Goal: Information Seeking & Learning: Learn about a topic

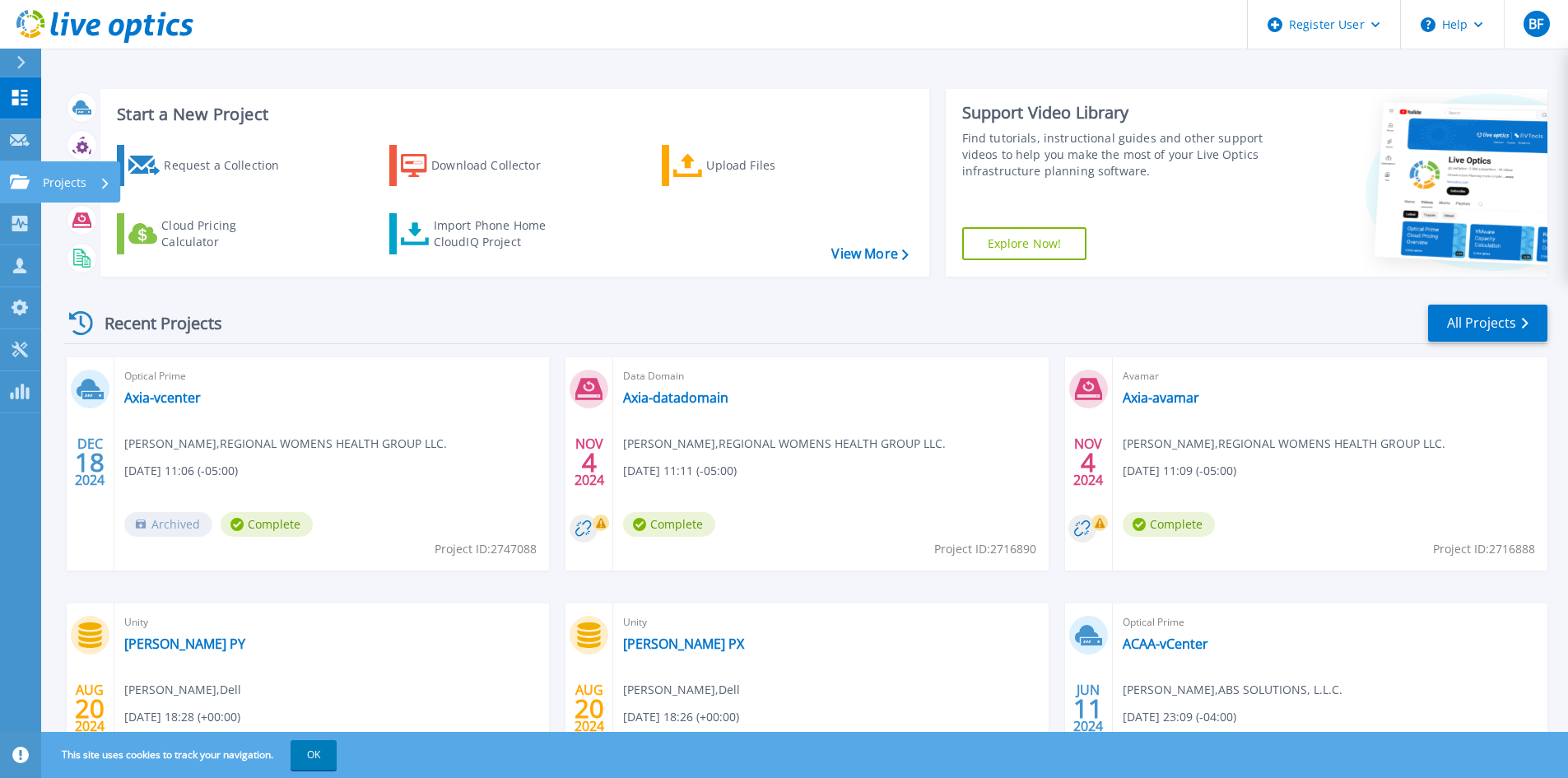
click at [21, 181] on icon at bounding box center [20, 181] width 20 height 14
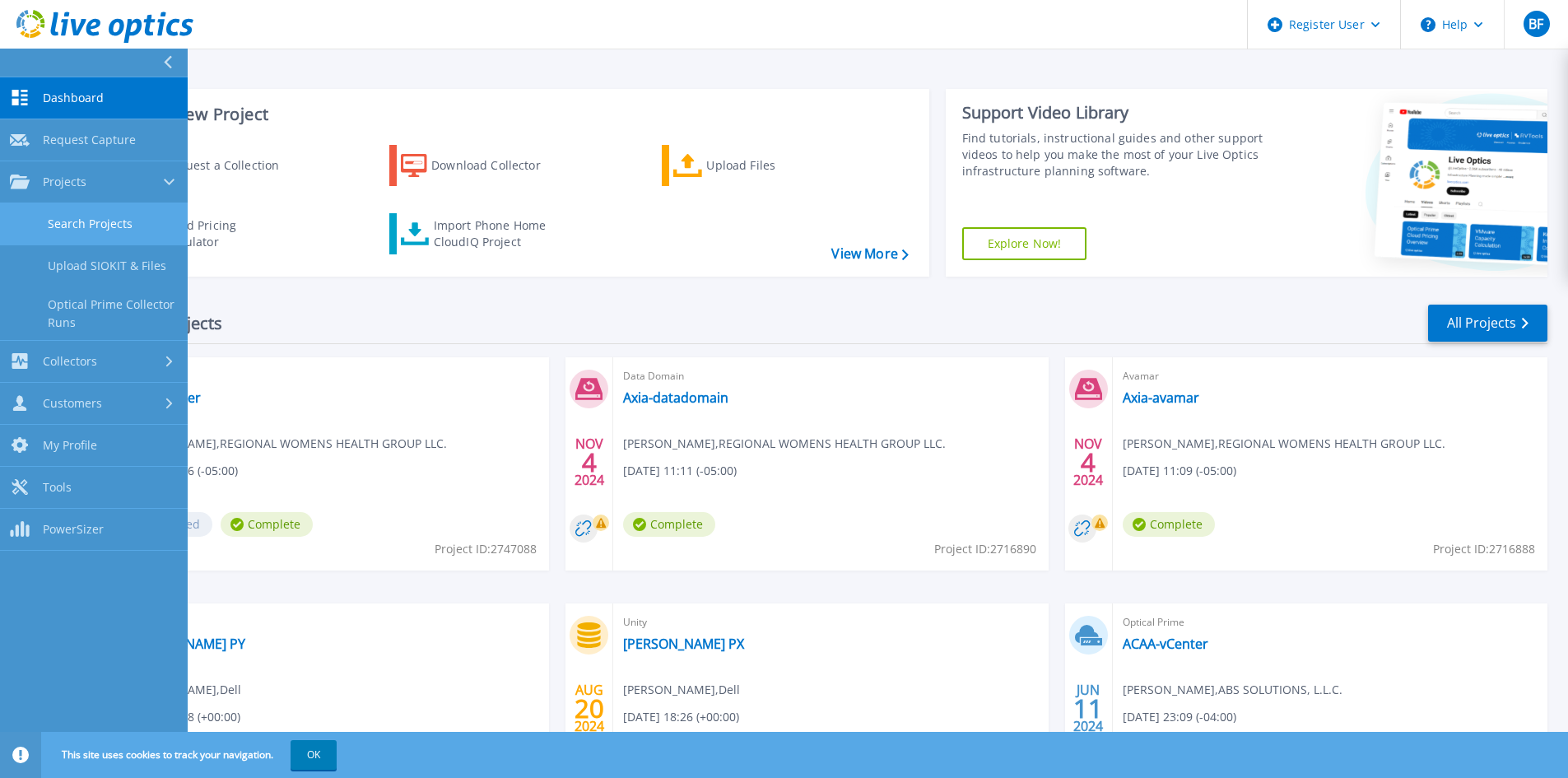
click at [123, 221] on link "Search Projects" at bounding box center [93, 224] width 187 height 42
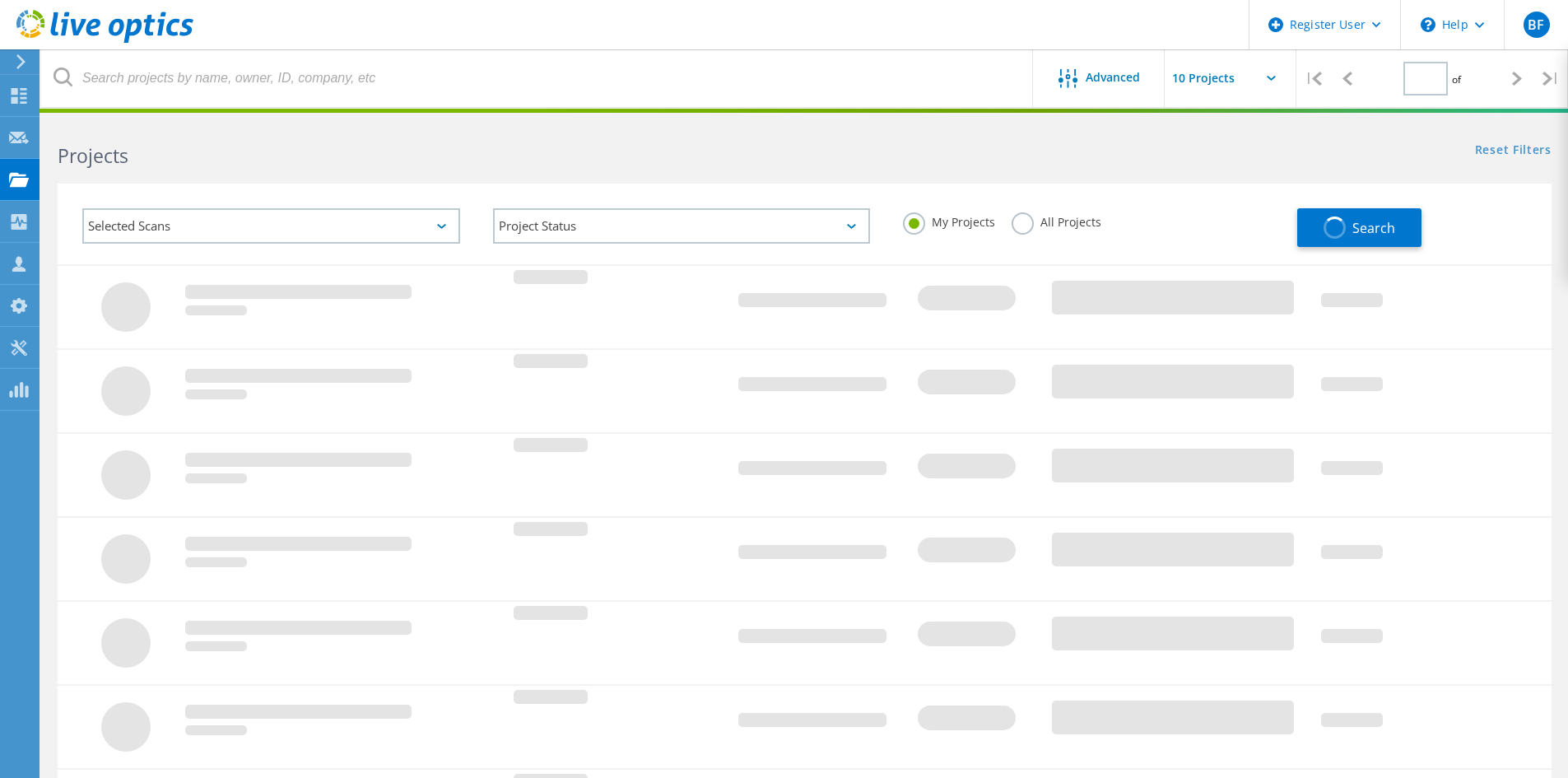
type input "1"
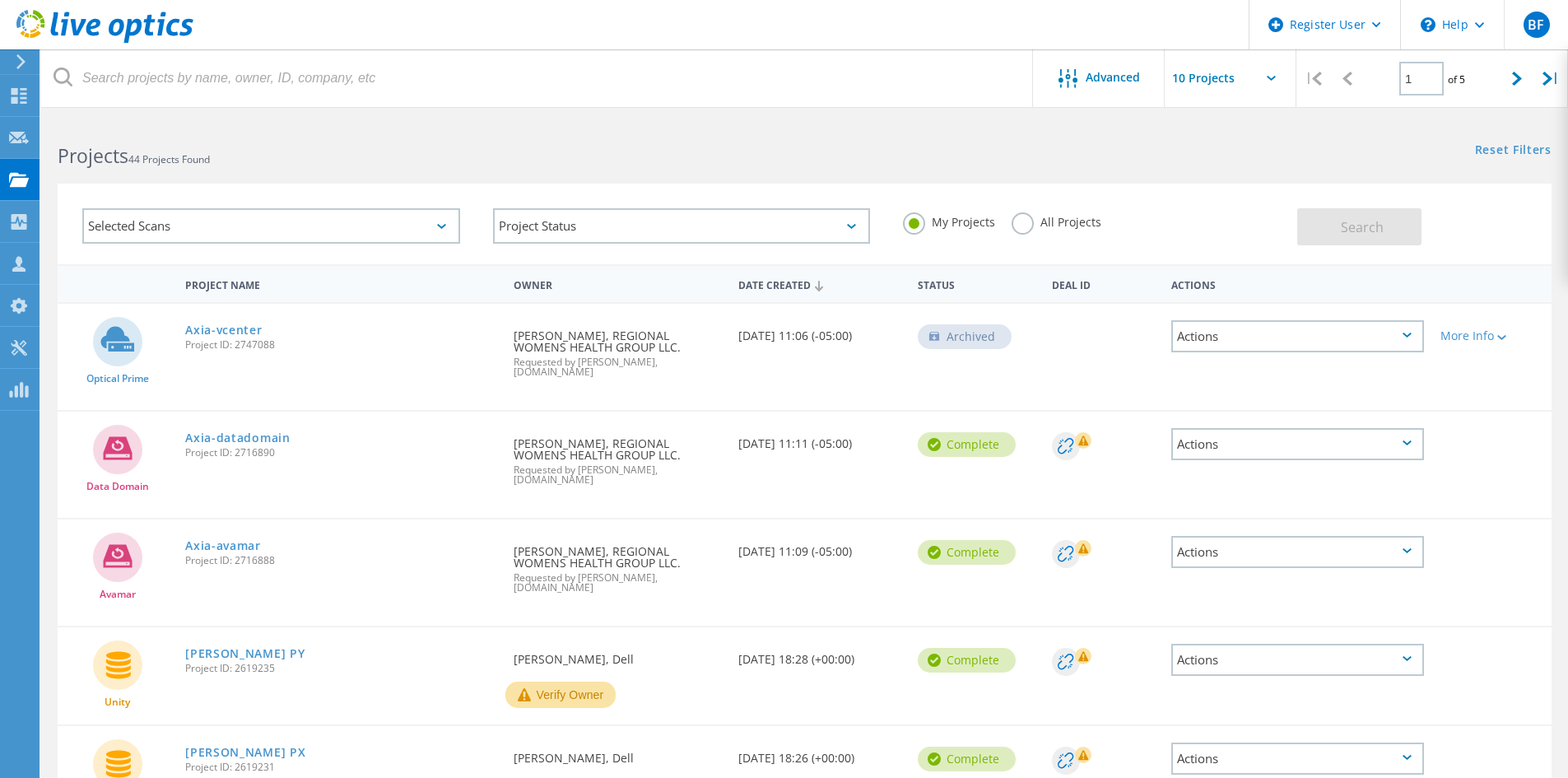
click at [1020, 228] on label "All Projects" at bounding box center [1056, 220] width 90 height 15
click at [0, 0] on input "All Projects" at bounding box center [0, 0] width 0 height 0
click at [1340, 223] on span "Search" at bounding box center [1362, 227] width 43 height 18
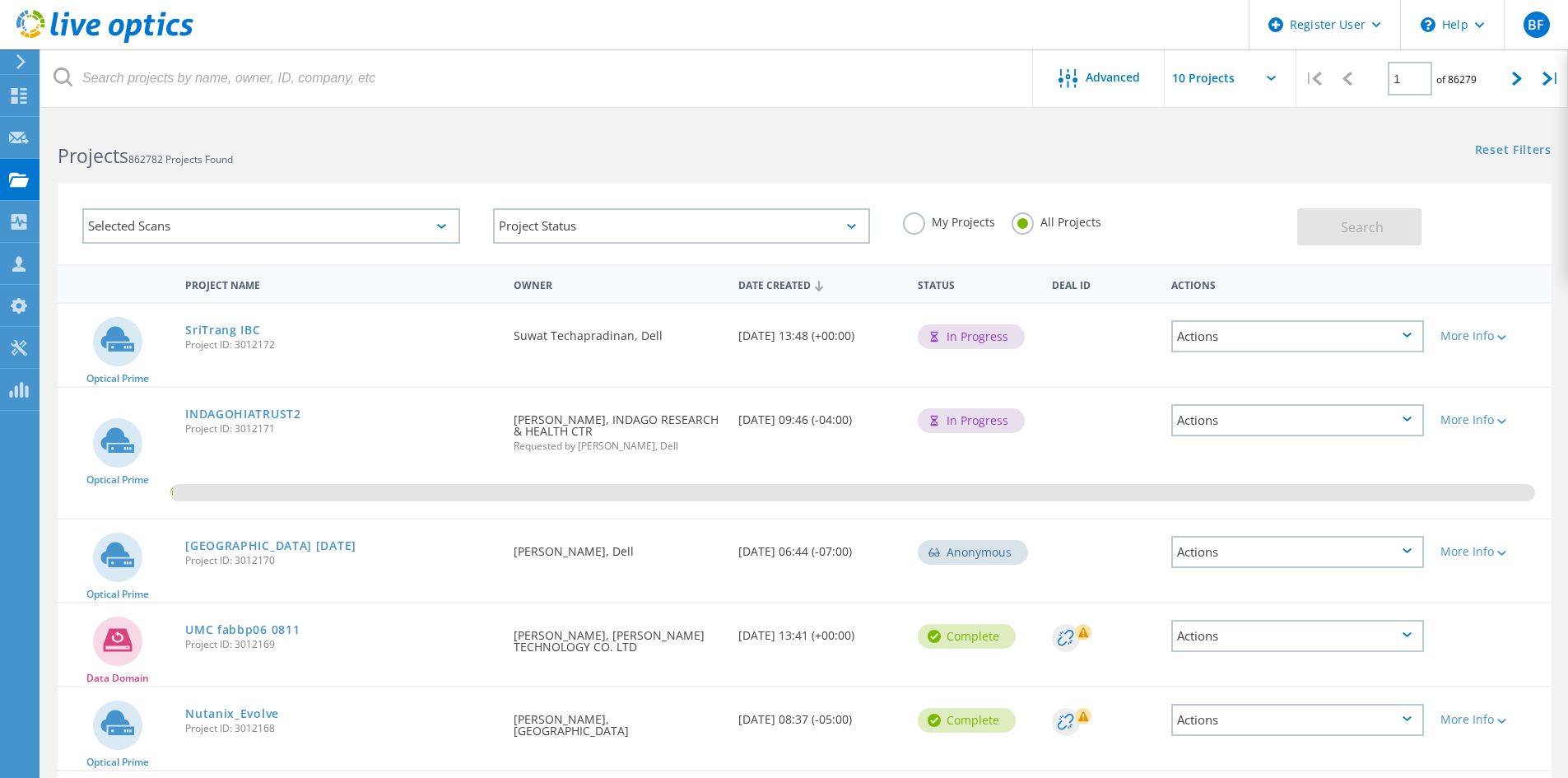
click at [229, 223] on div "Selected Scans" at bounding box center [271, 225] width 378 height 35
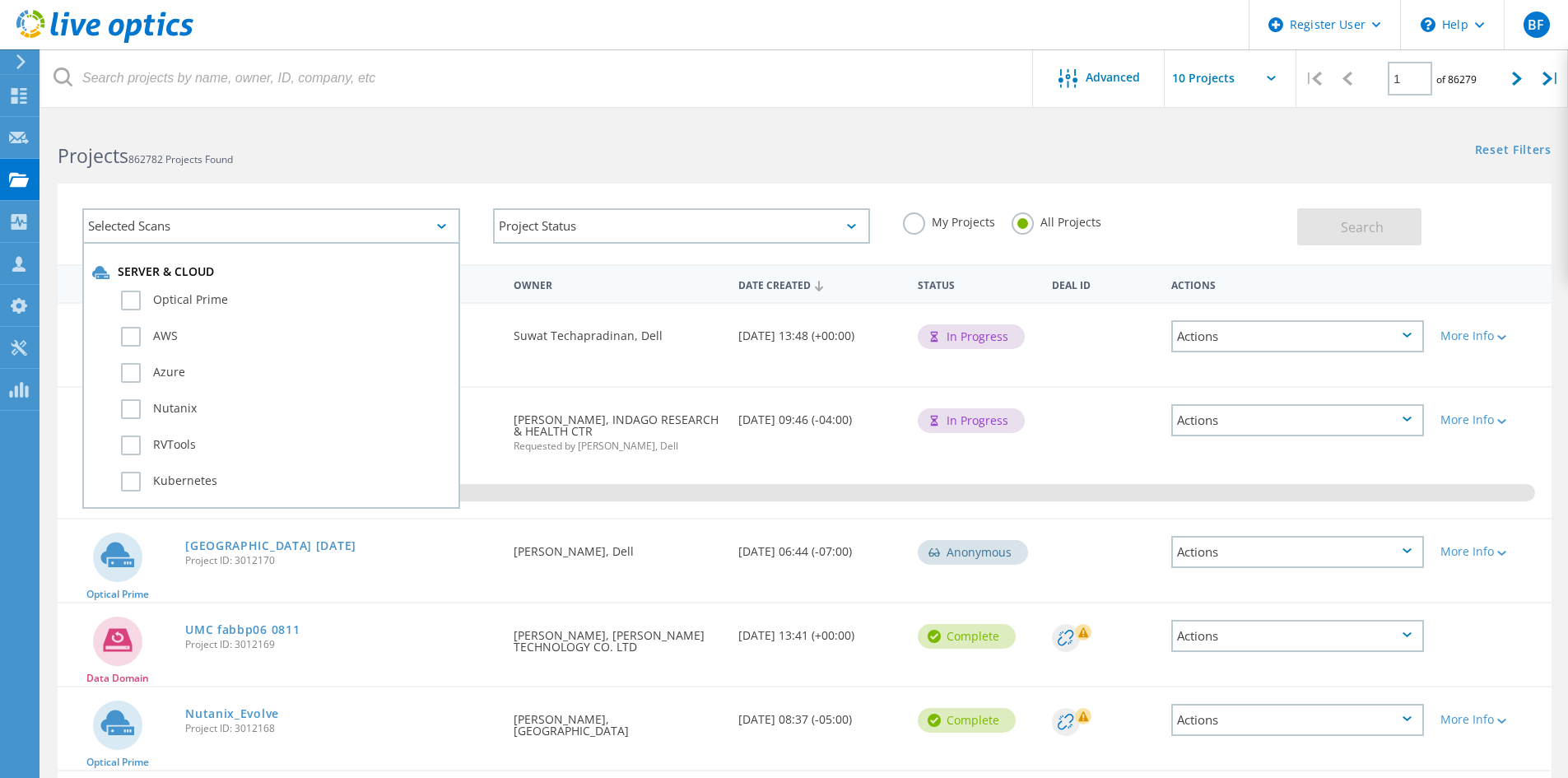
click at [229, 223] on div "Selected Scans" at bounding box center [271, 225] width 378 height 35
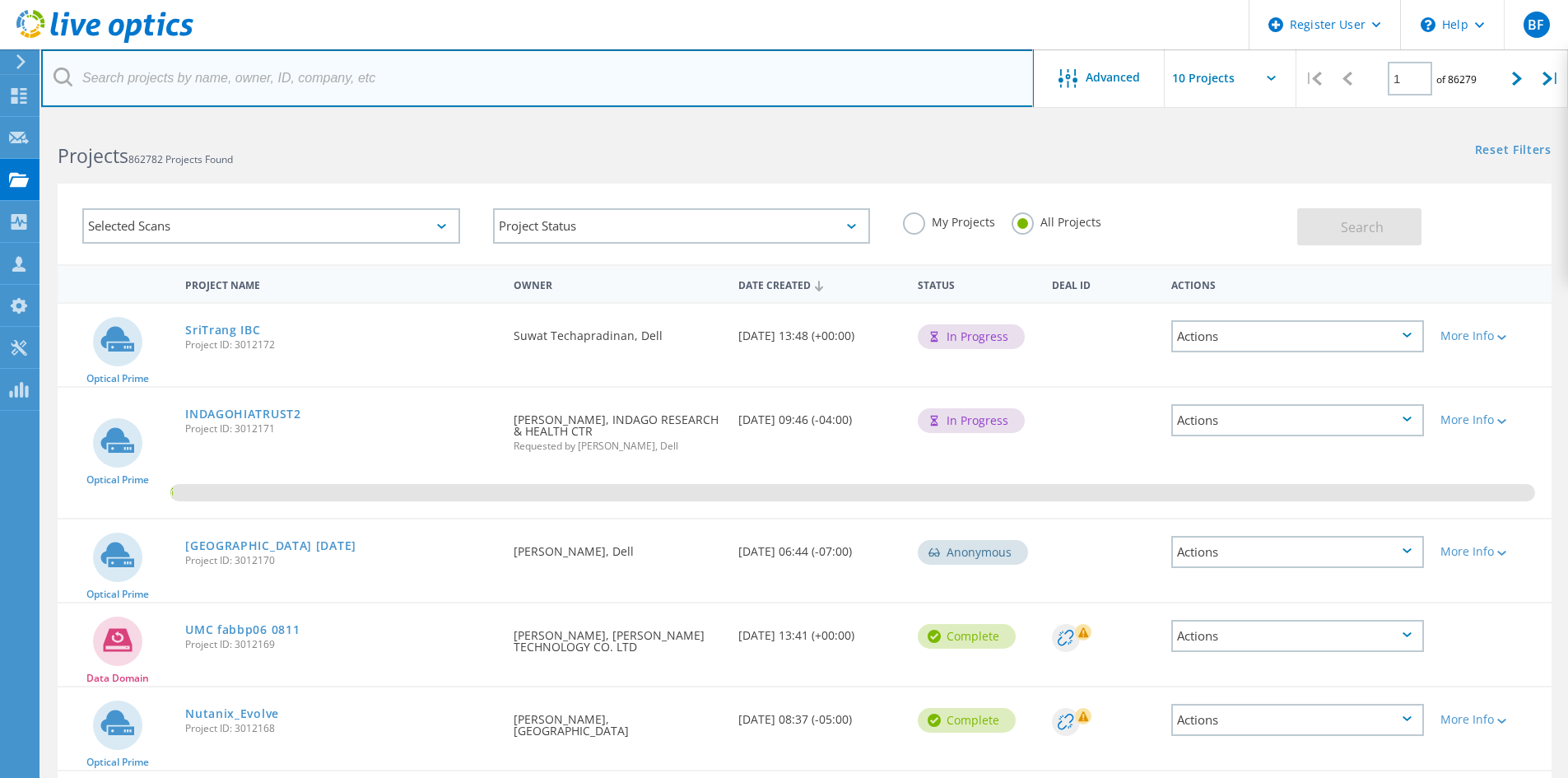
click at [371, 62] on input "text" at bounding box center [537, 78] width 992 height 57
paste input "2994504"
type input "2994504"
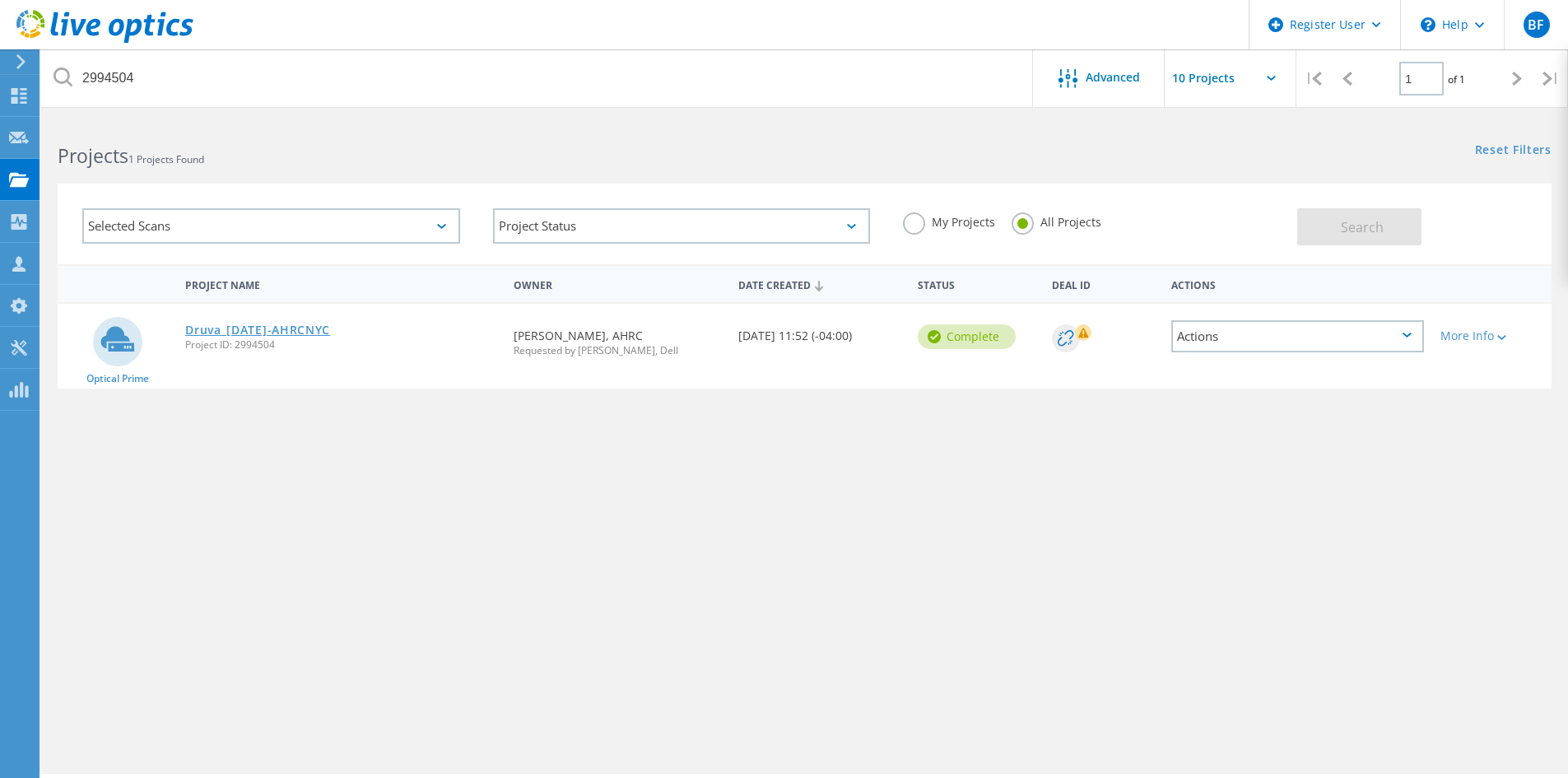
click at [322, 327] on link "Druva_7-9-2025-AHRCNYC" at bounding box center [257, 330] width 145 height 11
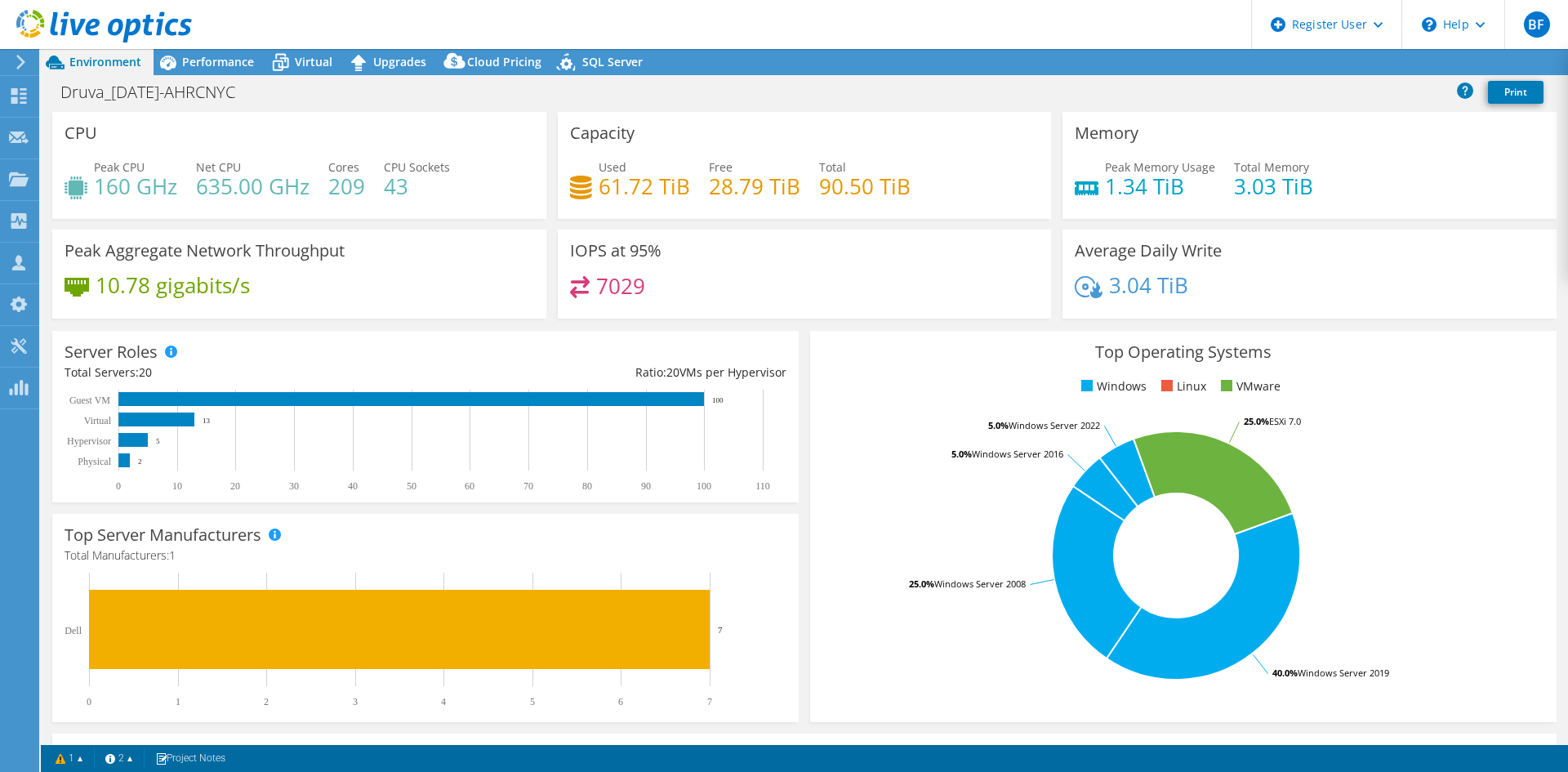
select select "USD"
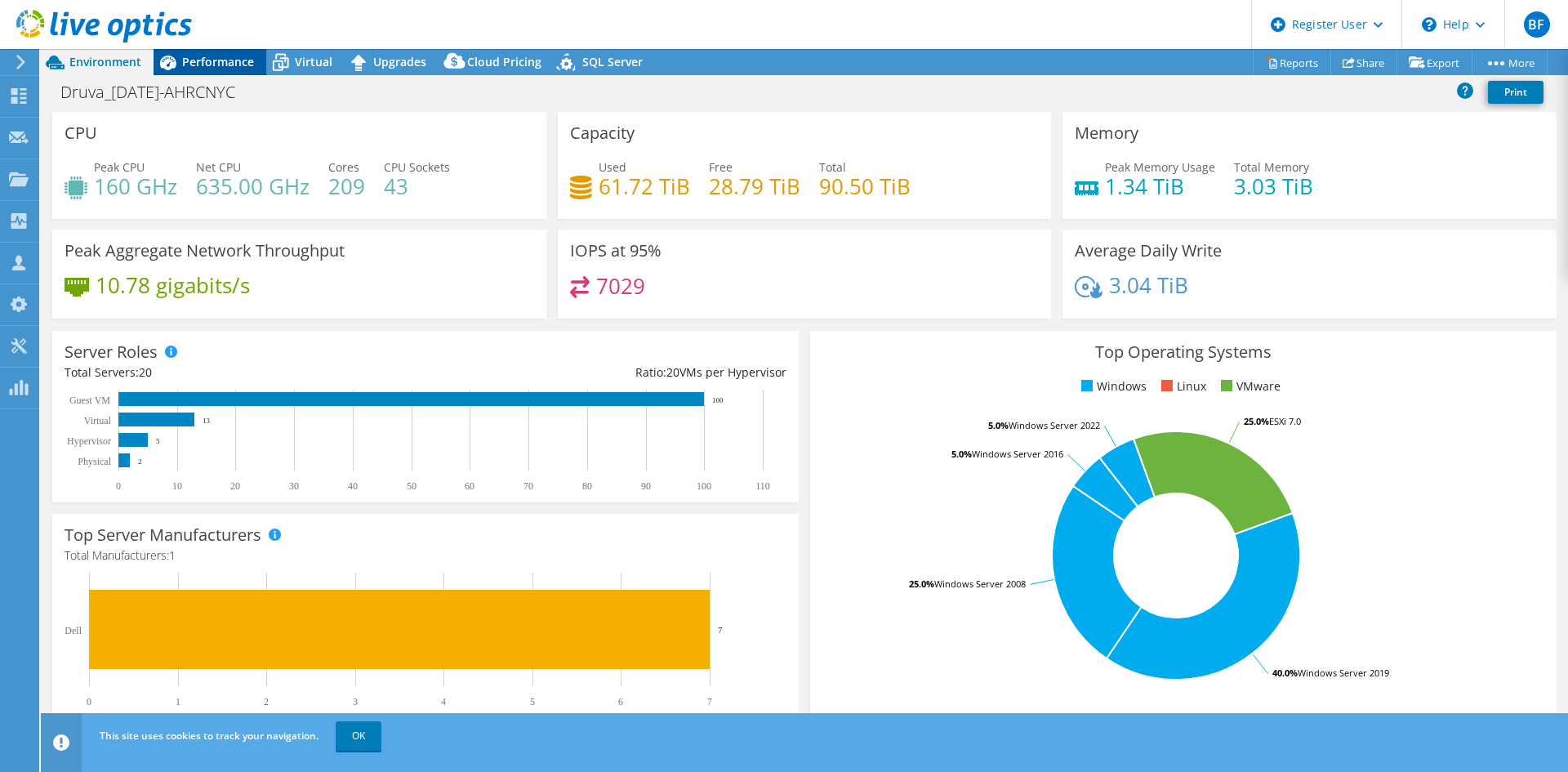
click at [187, 64] on span "Performance" at bounding box center [218, 61] width 72 height 15
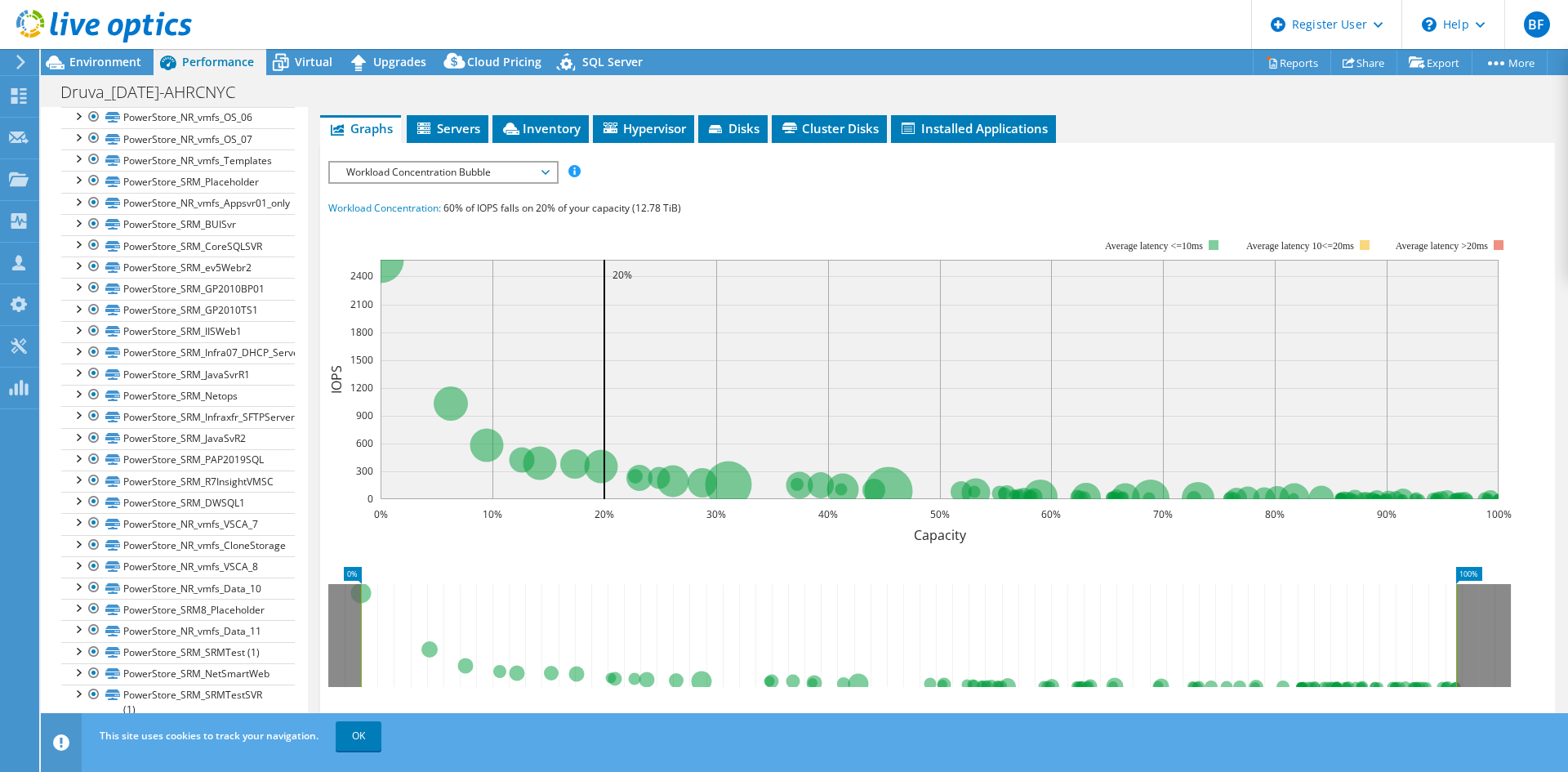
scroll to position [327, 0]
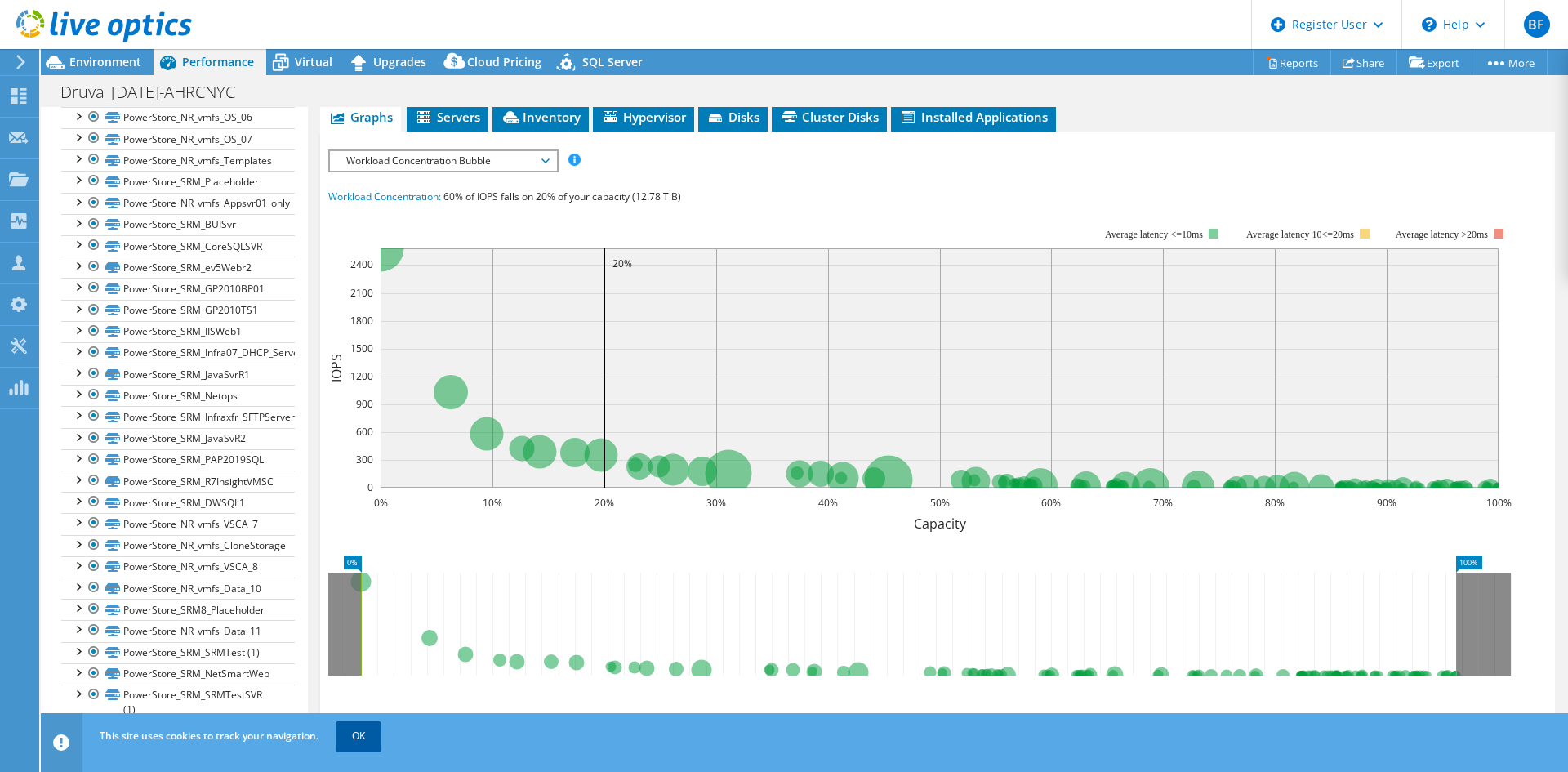
click at [373, 735] on link "OK" at bounding box center [358, 735] width 46 height 30
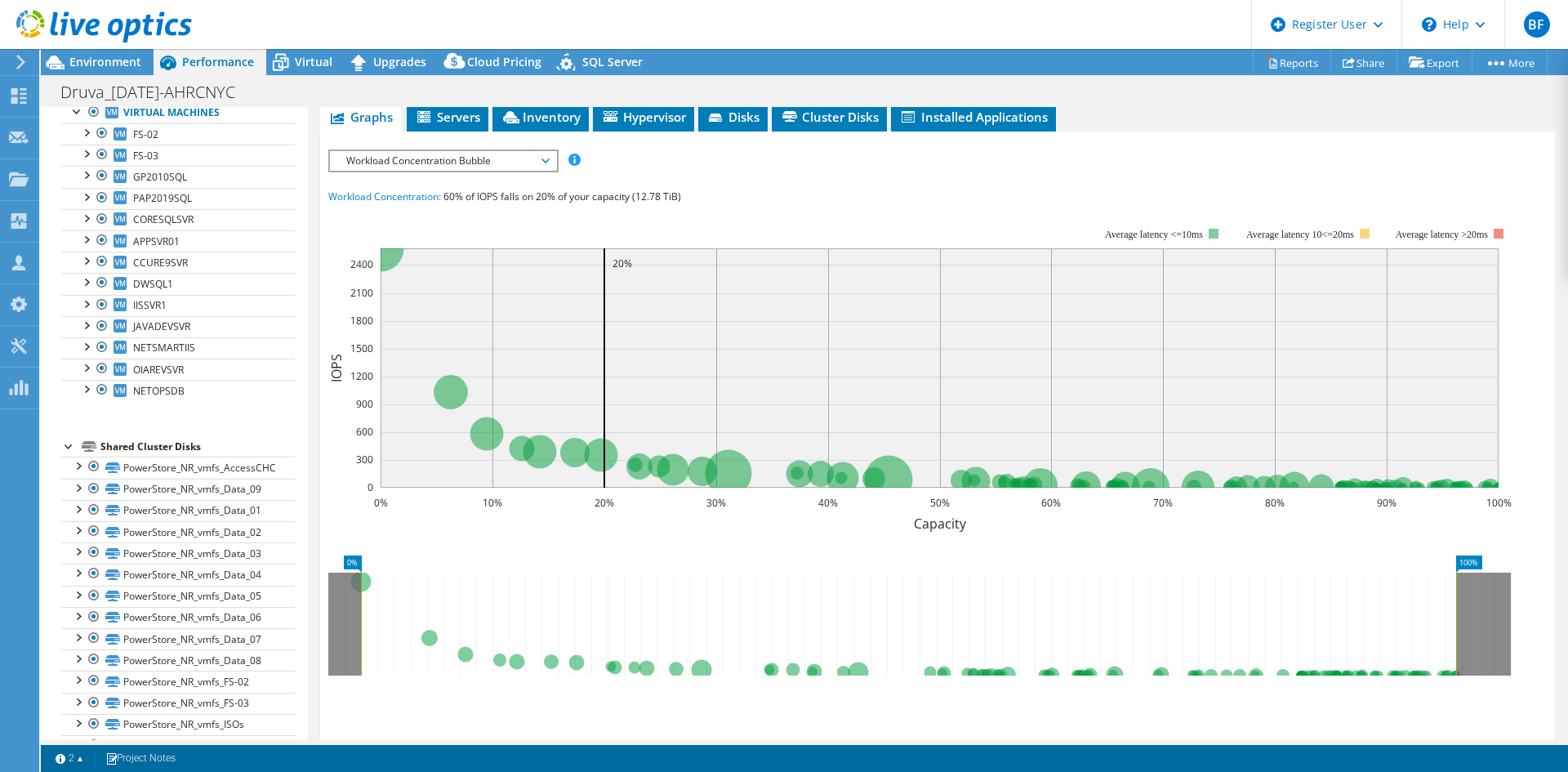
scroll to position [0, 0]
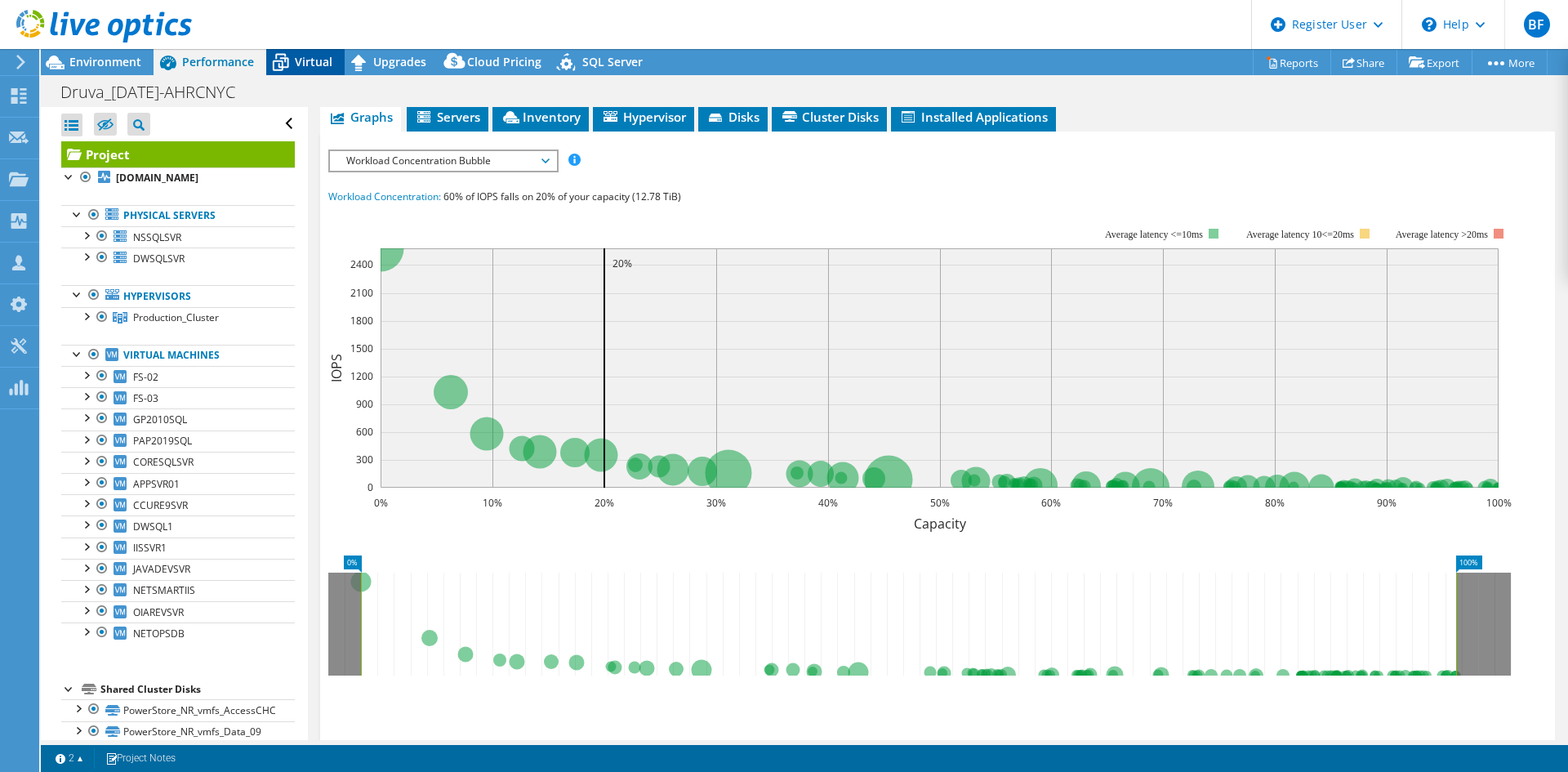
click at [328, 59] on span "Virtual" at bounding box center [313, 61] width 37 height 15
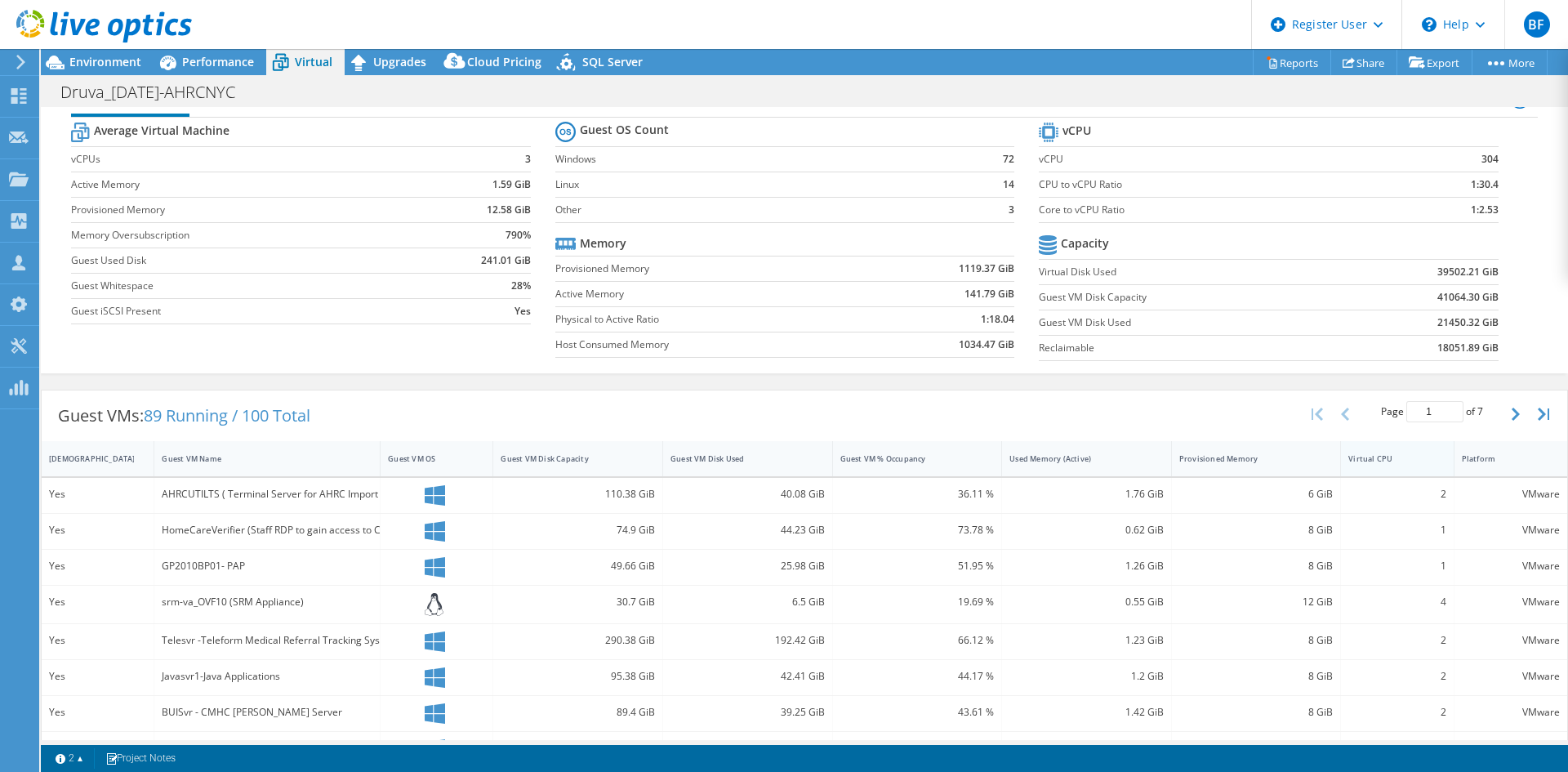
scroll to position [2, 0]
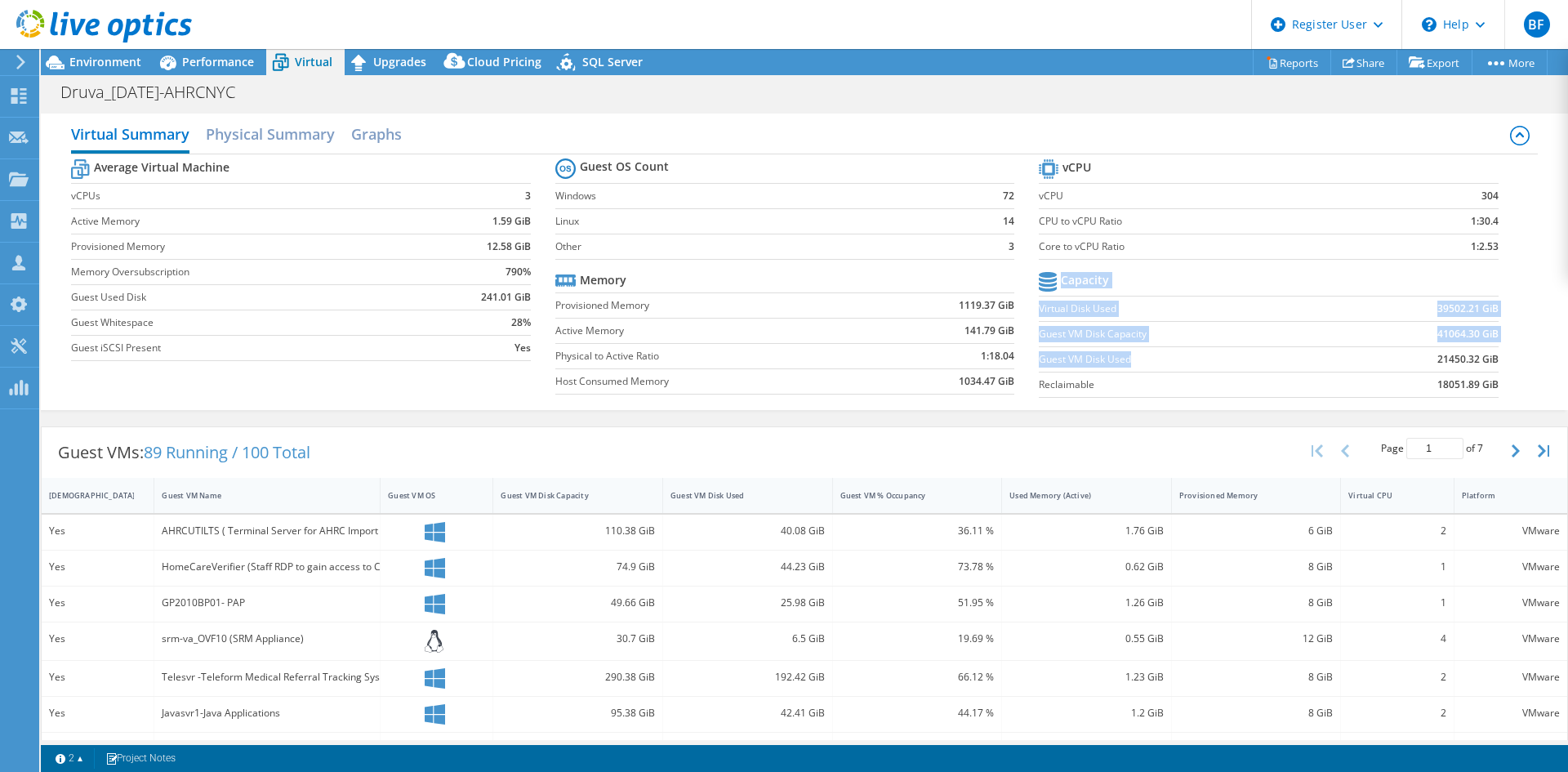
drag, startPoint x: 1492, startPoint y: 358, endPoint x: 1153, endPoint y: 357, distance: 339.0
click at [1153, 357] on section "vCPU vCPU 304 CPU to vCPU Ratio 1:30.4 Core to vCPU Ratio 1:2.53 Capacity Virtu…" at bounding box center [1281, 280] width 484 height 251
click at [1516, 322] on div "Average Virtual Machine vCPUs 3 Active Memory 1.59 GiB Provisioned Memory 12.58…" at bounding box center [804, 280] width 1466 height 251
click at [1277, 67] on link "Reports" at bounding box center [1292, 63] width 78 height 25
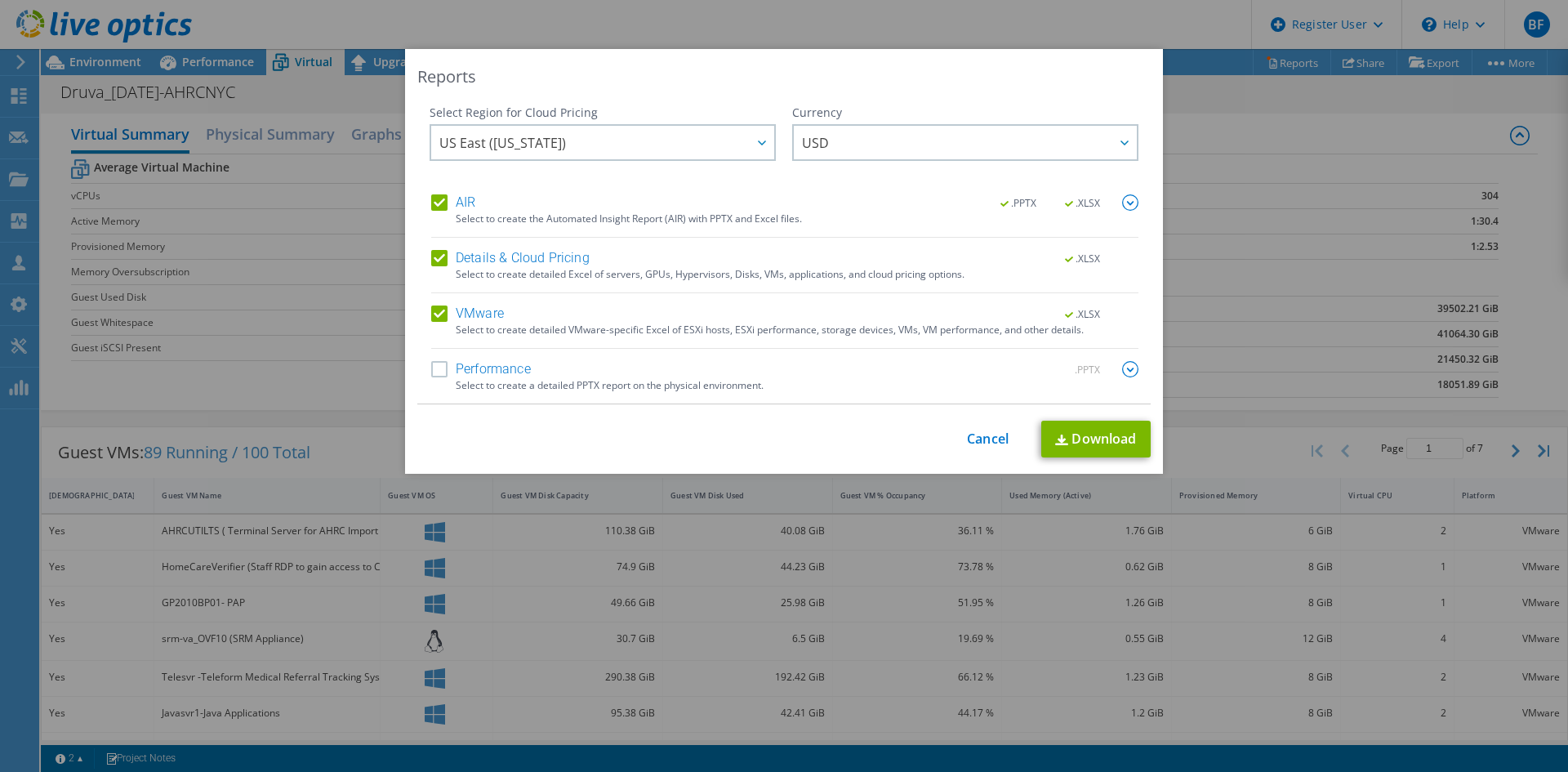
click at [435, 251] on label "Details & Cloud Pricing" at bounding box center [510, 257] width 159 height 16
click at [0, 0] on input "Details & Cloud Pricing" at bounding box center [0, 0] width 0 height 0
click at [431, 202] on label "AIR" at bounding box center [453, 202] width 44 height 16
click at [0, 0] on input "AIR" at bounding box center [0, 0] width 0 height 0
click at [1100, 448] on link "Download" at bounding box center [1096, 438] width 110 height 37
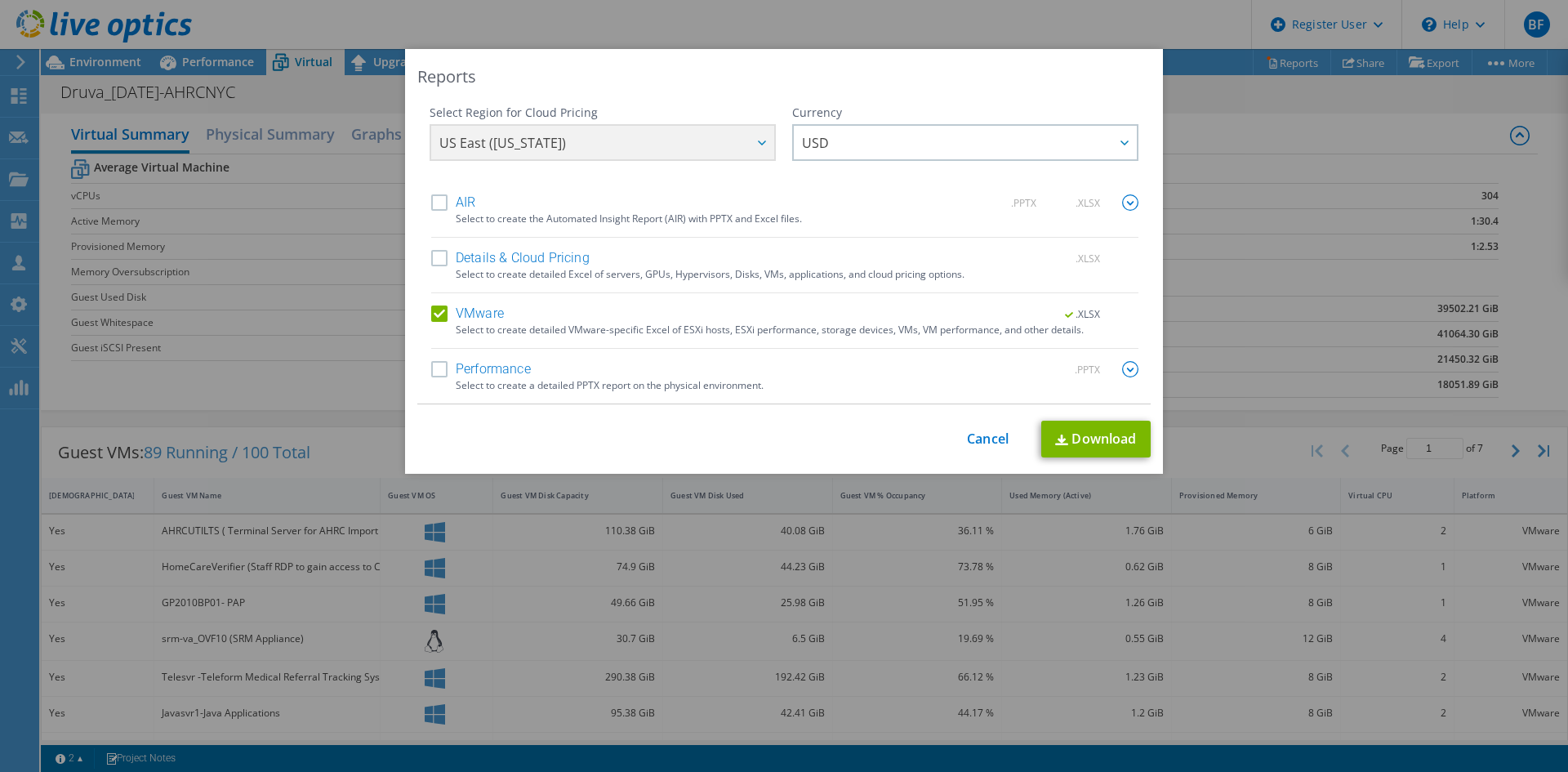
click at [1322, 100] on div "Reports Select Region for Cloud Pricing Asia Pacific (Hong Kong) Asia Pacific (…" at bounding box center [784, 386] width 1568 height 674
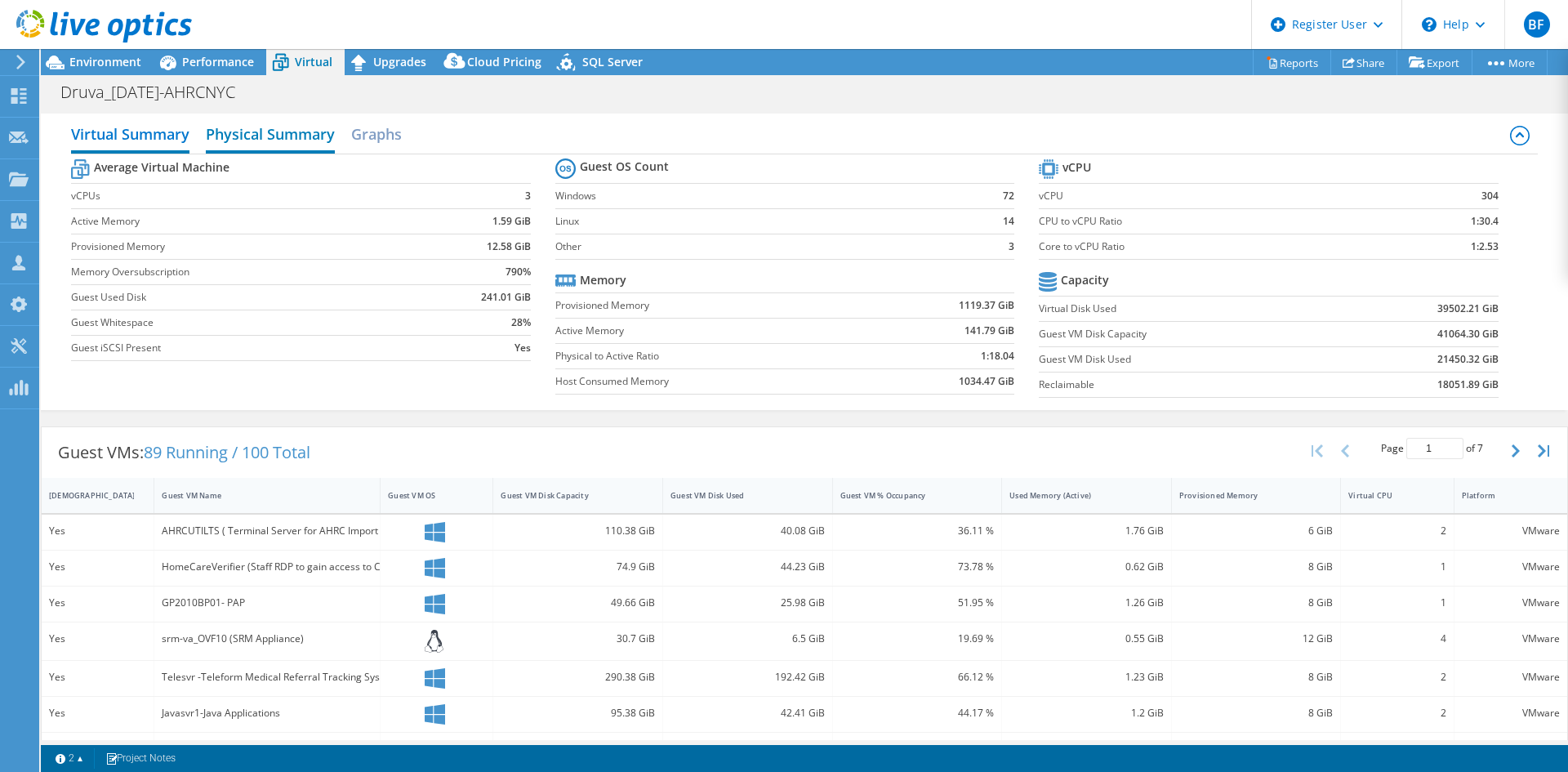
click at [258, 137] on h2 "Physical Summary" at bounding box center [270, 136] width 129 height 36
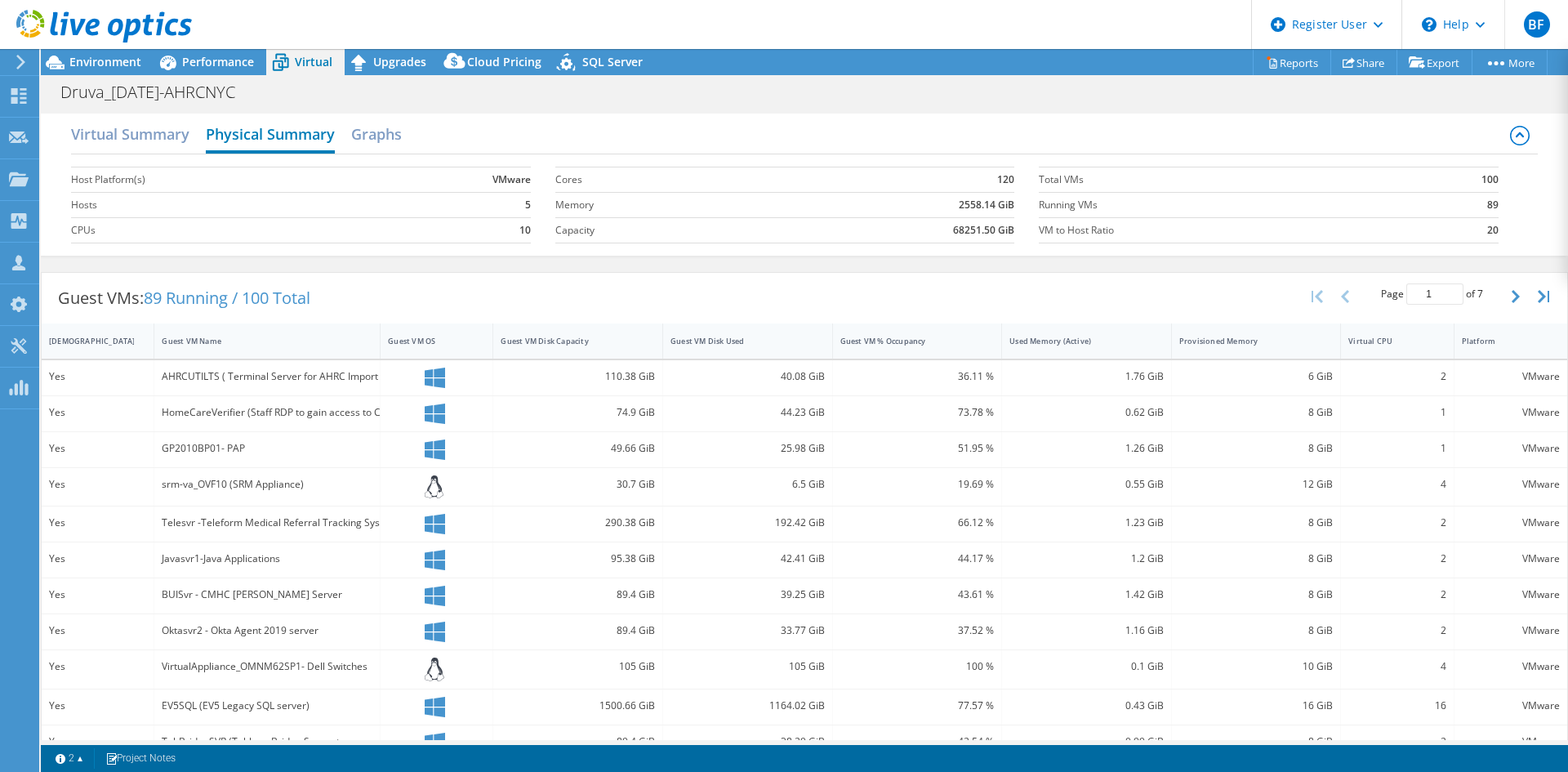
click at [284, 135] on h2 "Physical Summary" at bounding box center [270, 136] width 129 height 36
click at [191, 63] on span "Performance" at bounding box center [218, 61] width 72 height 15
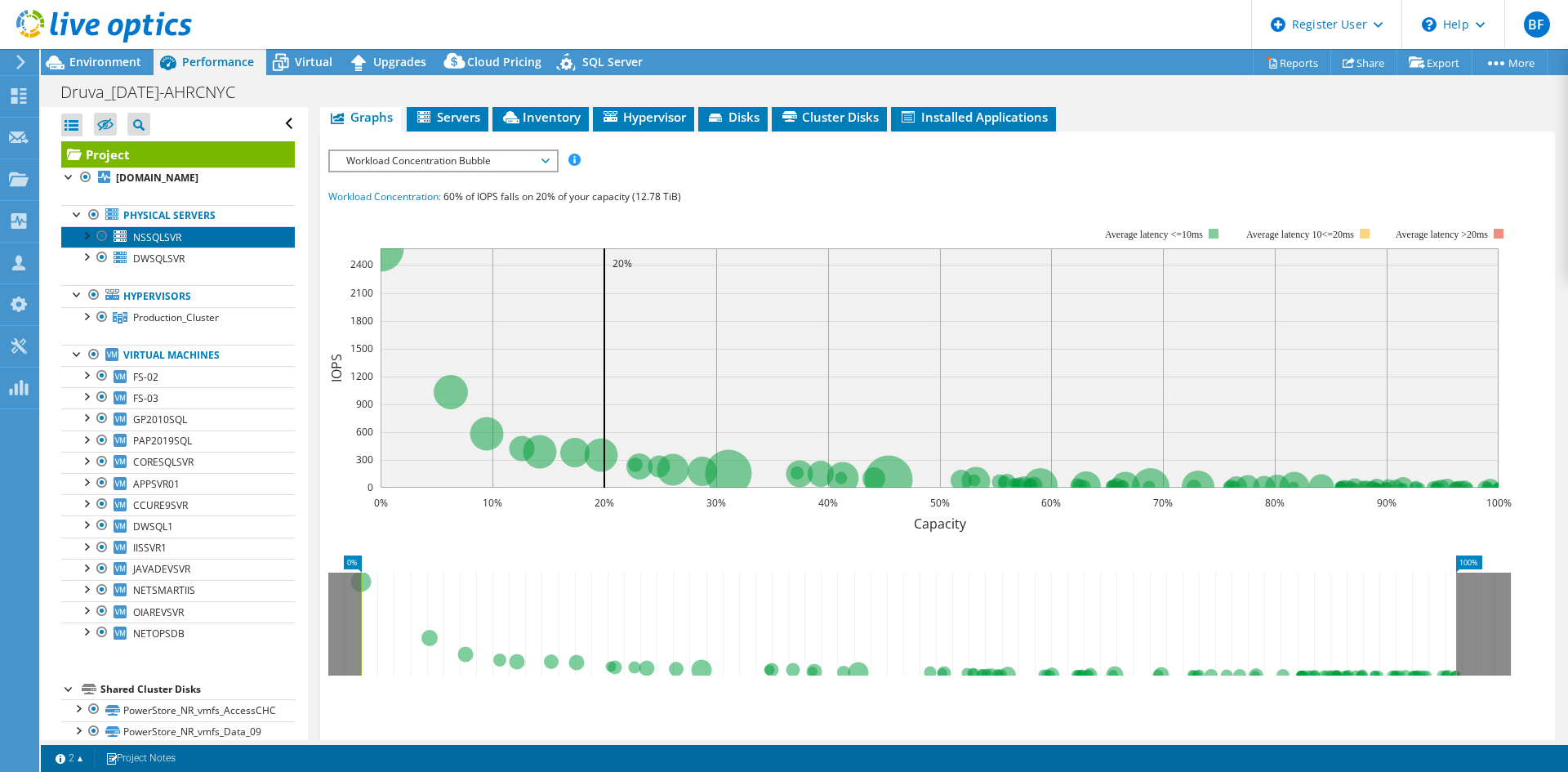
click at [174, 236] on span "NSSQLSVR" at bounding box center [157, 237] width 48 height 14
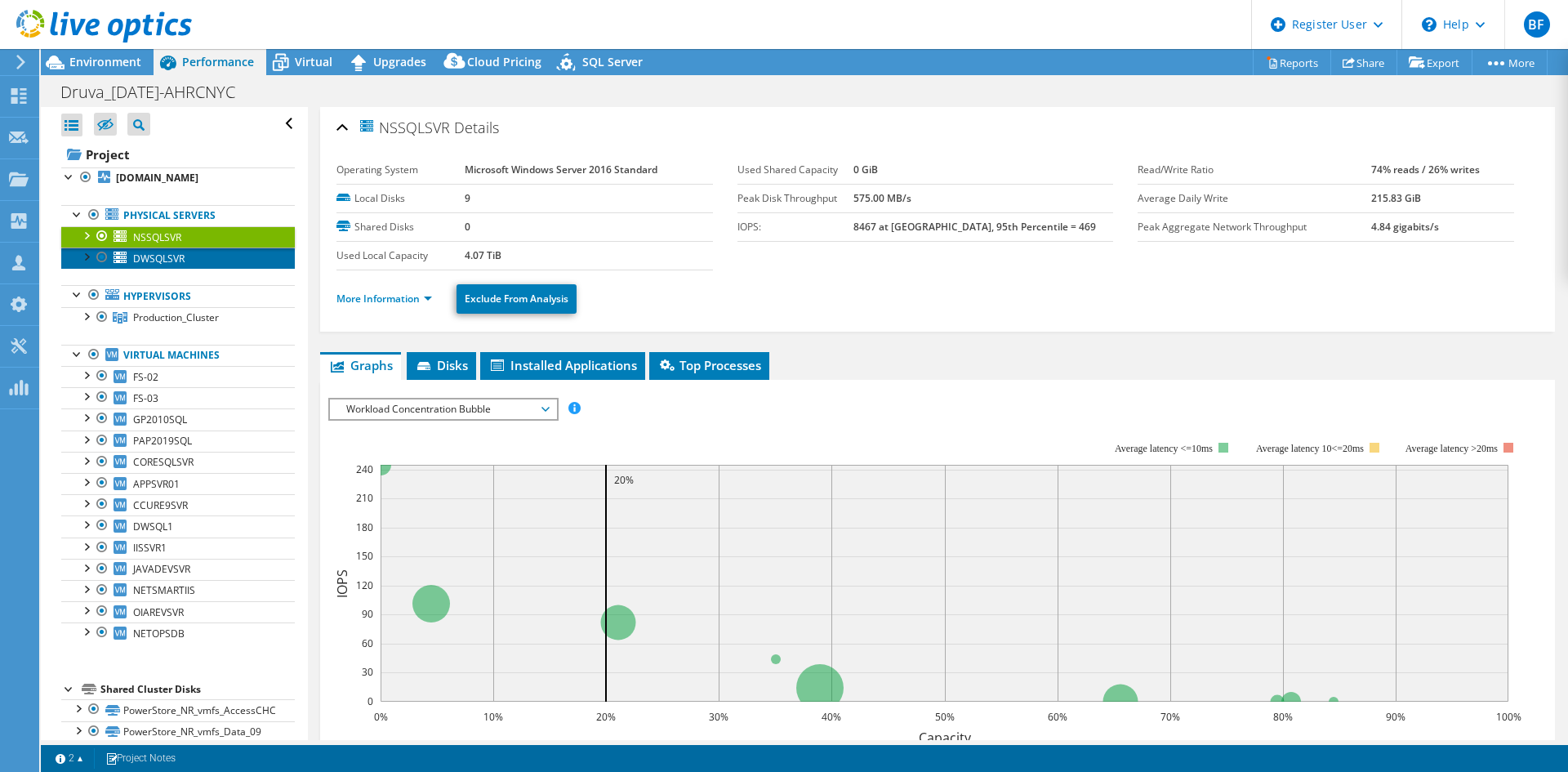
click at [168, 257] on span "DWSQLSVR" at bounding box center [159, 258] width 52 height 14
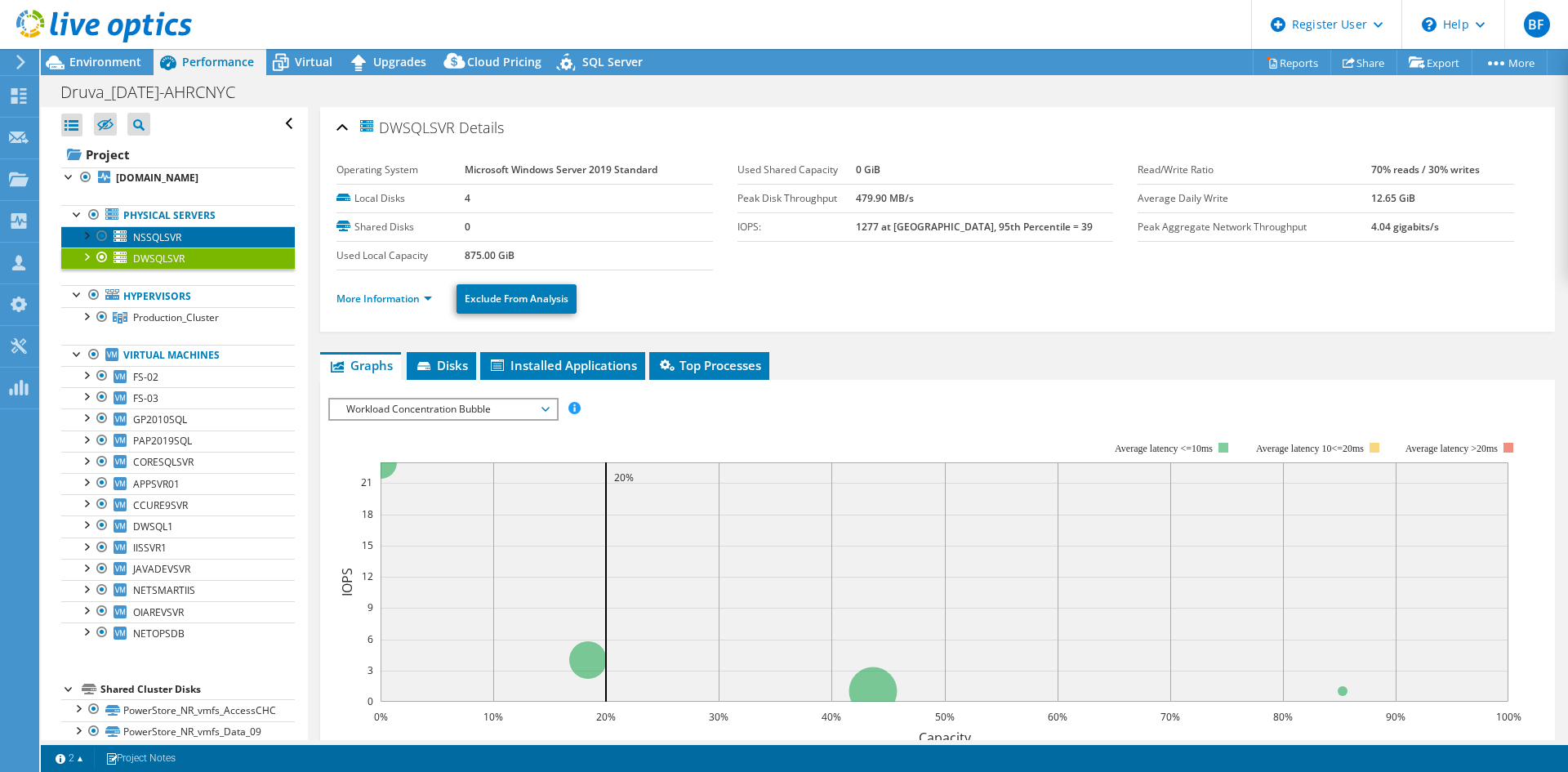
click at [188, 234] on link "NSSQLSVR" at bounding box center [177, 236] width 233 height 21
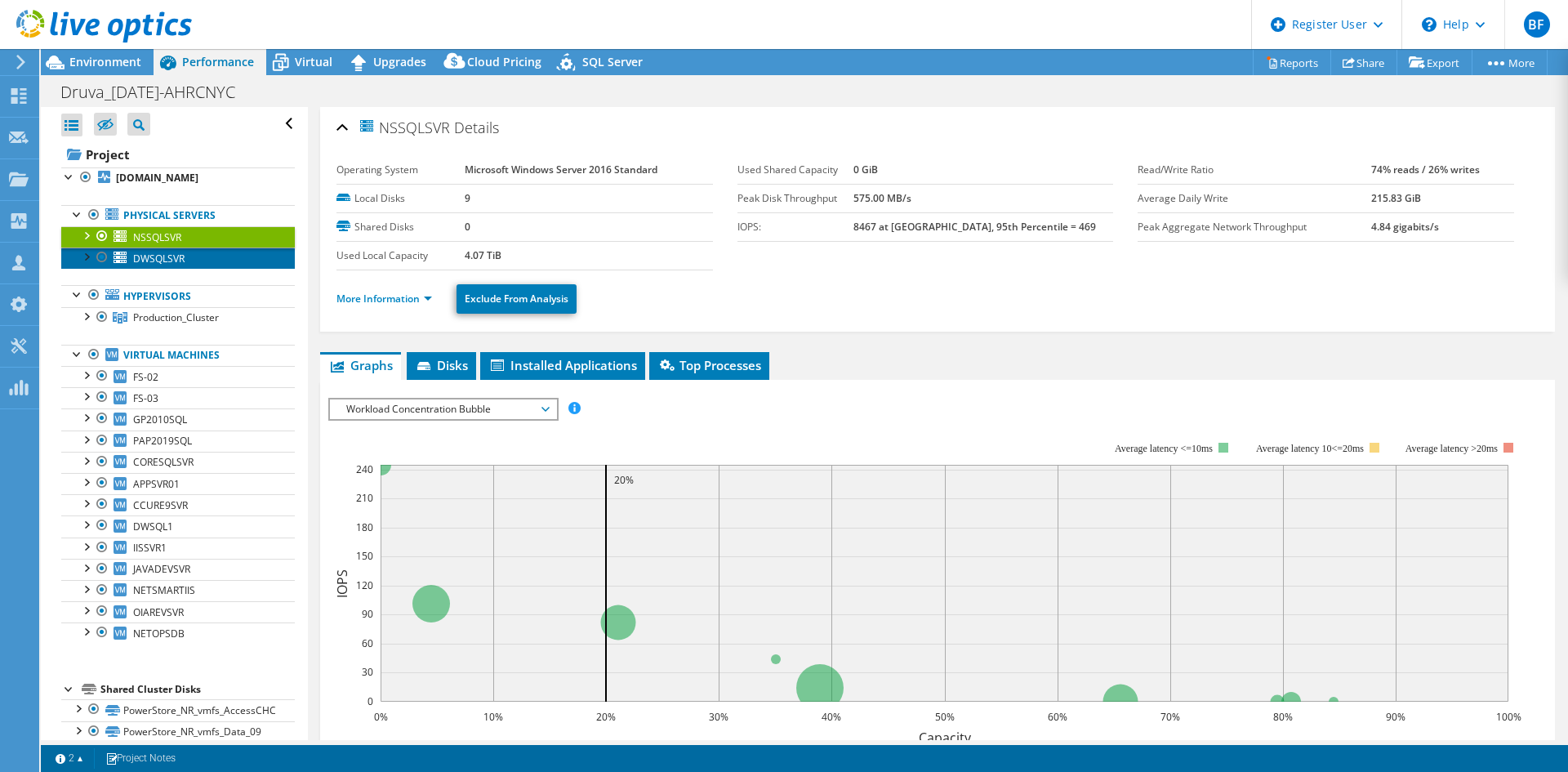
click at [194, 252] on link "DWSQLSVR" at bounding box center [177, 257] width 233 height 21
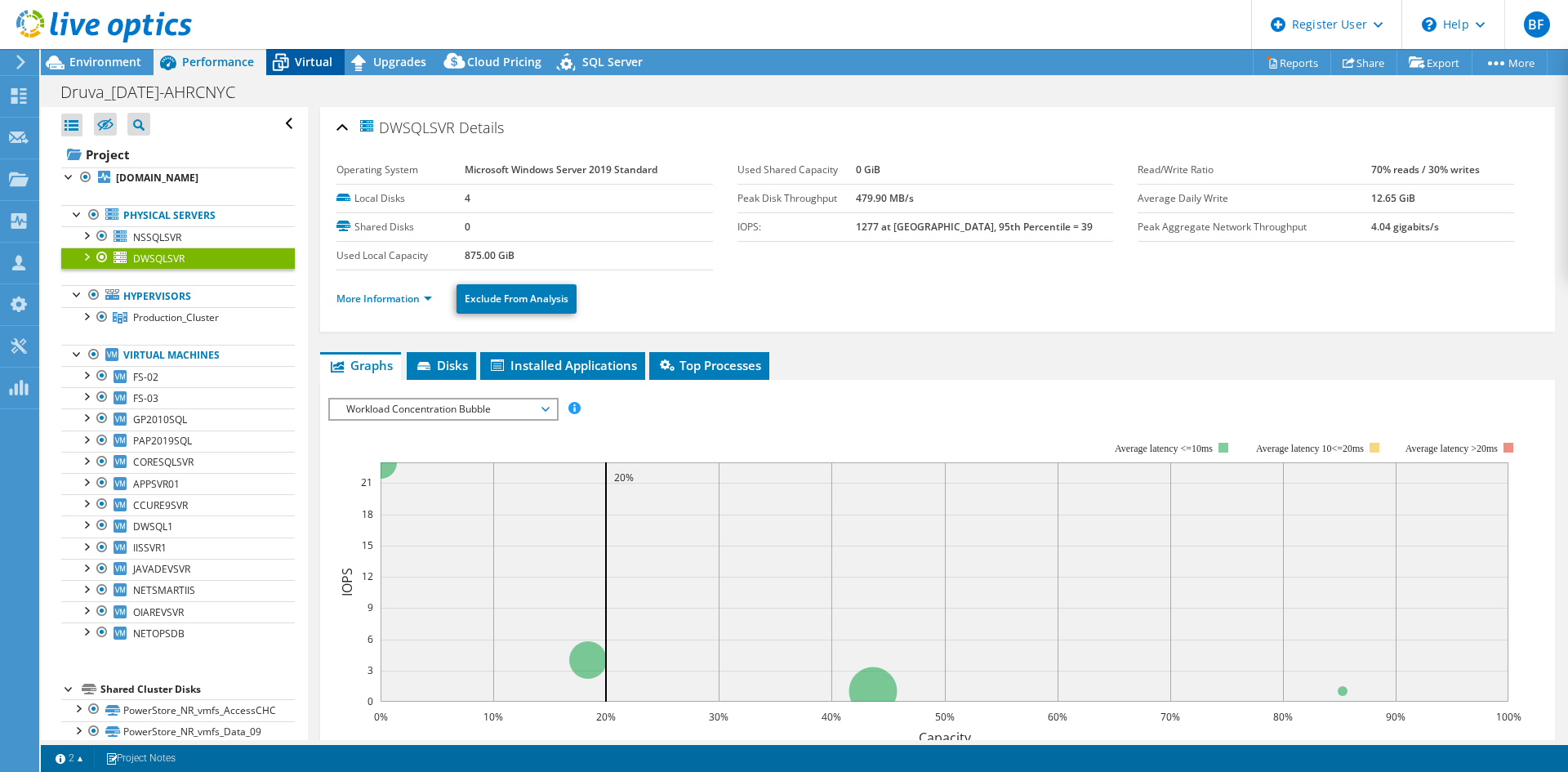
click at [304, 58] on span "Virtual" at bounding box center [313, 61] width 37 height 15
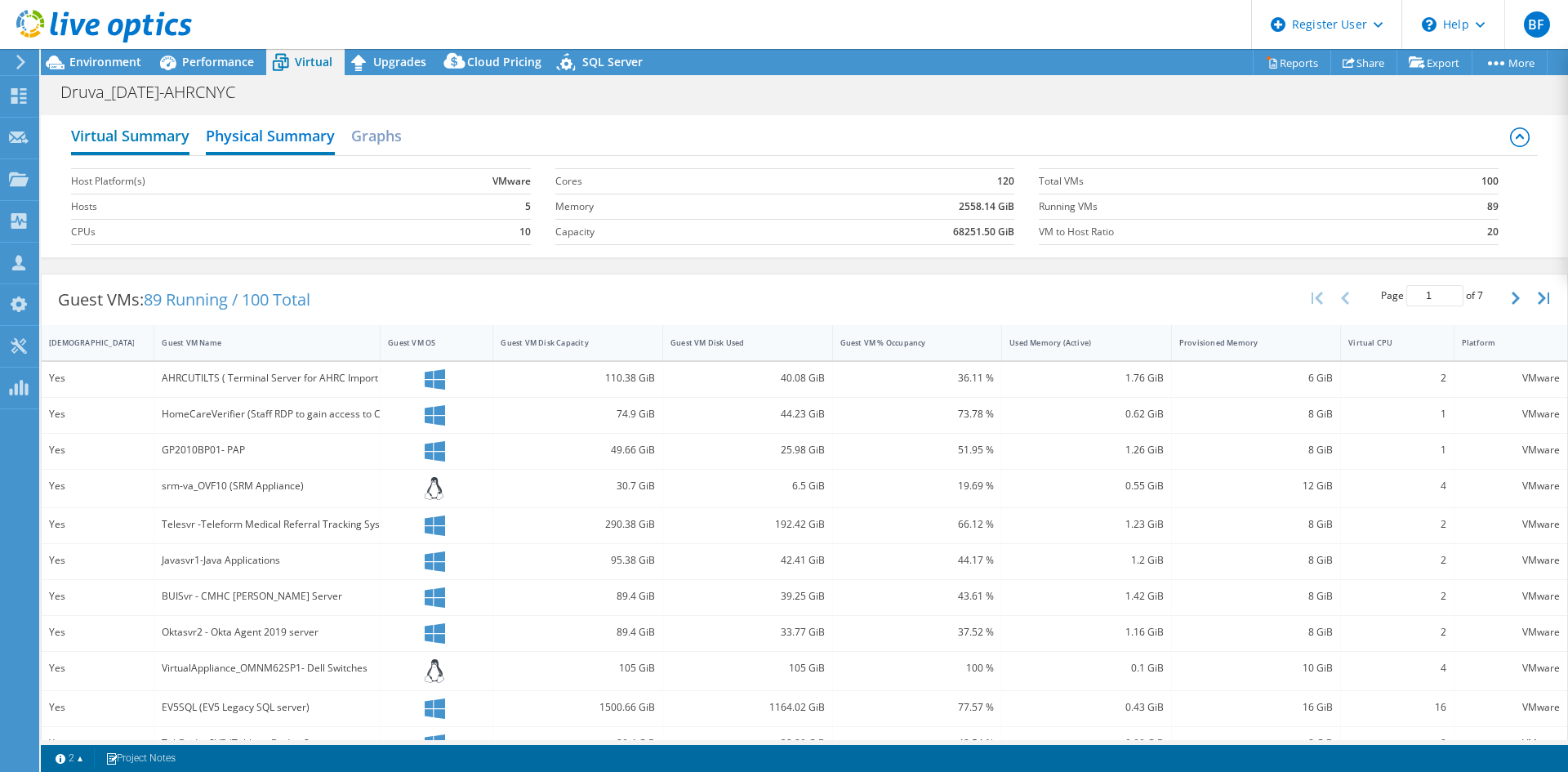
click at [149, 137] on h2 "Virtual Summary" at bounding box center [130, 137] width 118 height 36
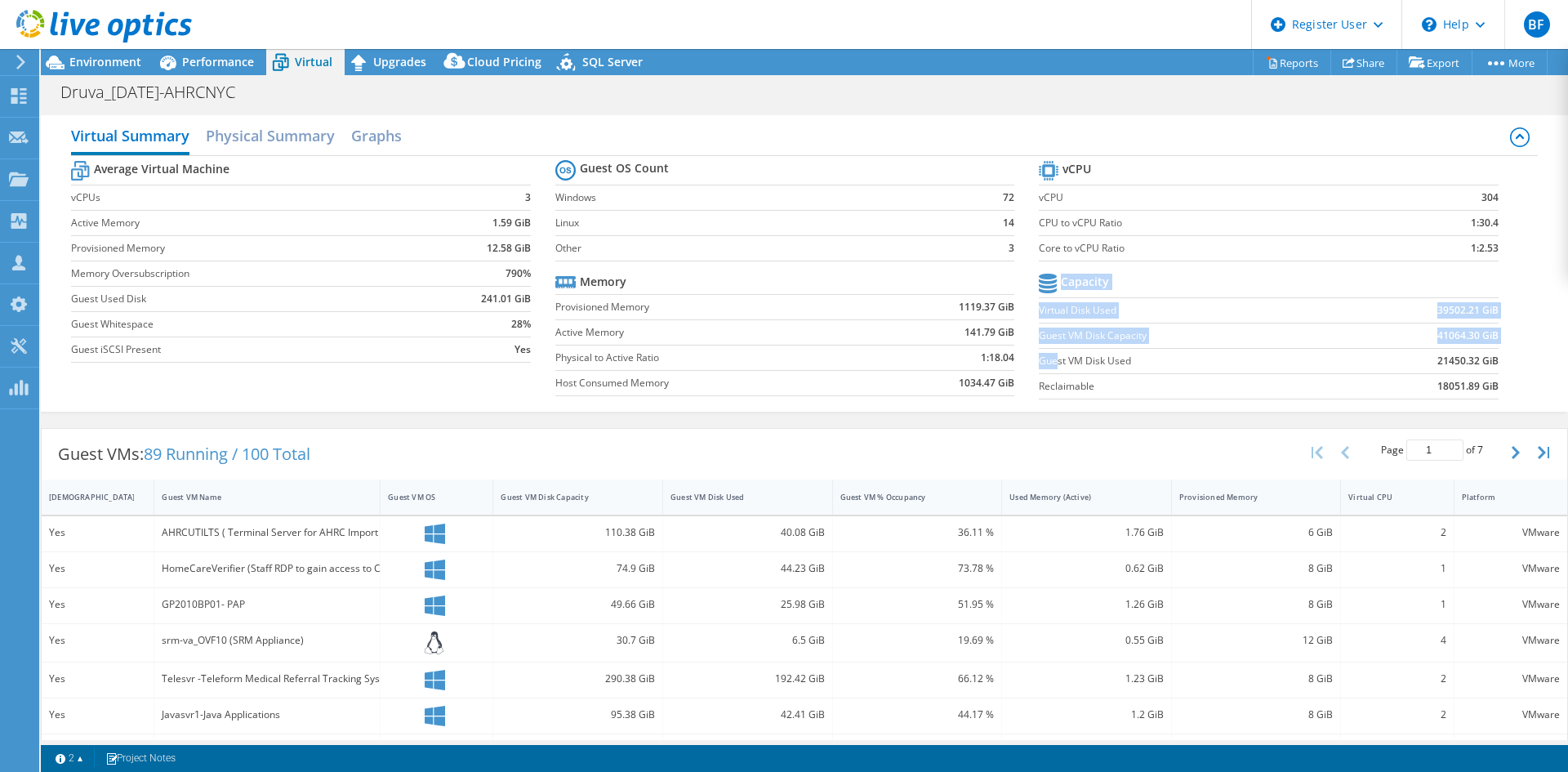
drag, startPoint x: 1049, startPoint y: 355, endPoint x: 1493, endPoint y: 345, distance: 444.1
click at [1493, 345] on section "vCPU vCPU 304 CPU to vCPU Ratio 1:30.4 Core to vCPU Ratio 1:2.53 Capacity Virtu…" at bounding box center [1281, 282] width 484 height 251
click at [1511, 365] on section "vCPU vCPU 304 CPU to vCPU Ratio 1:30.4 Core to vCPU Ratio 1:2.53 Capacity Virtu…" at bounding box center [1281, 282] width 484 height 251
drag, startPoint x: 1487, startPoint y: 358, endPoint x: 1031, endPoint y: 363, distance: 456.0
click at [1039, 363] on section "vCPU vCPU 304 CPU to vCPU Ratio 1:30.4 Core to vCPU Ratio 1:2.53 Capacity Virtu…" at bounding box center [1281, 282] width 484 height 251
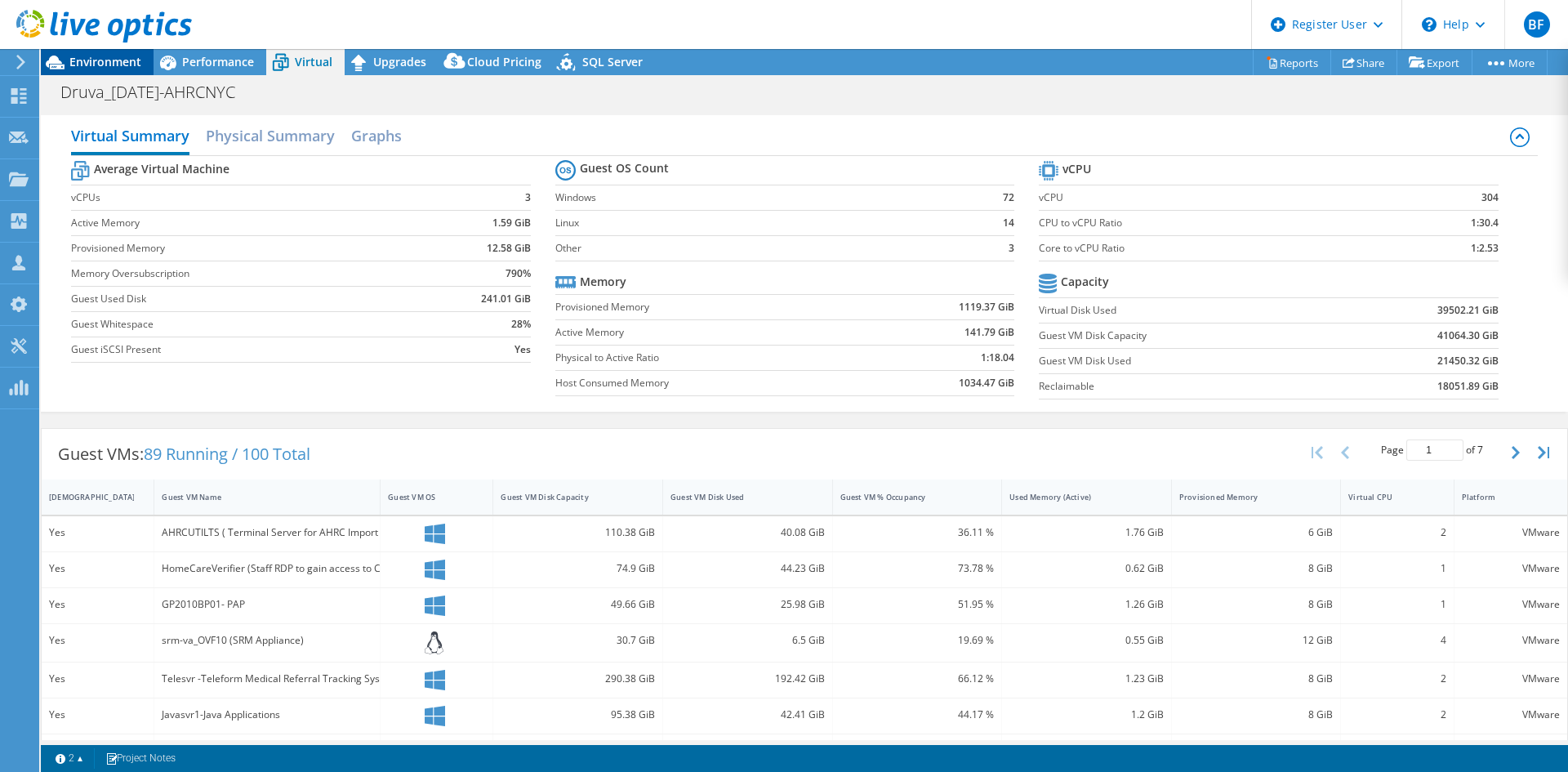
click at [84, 66] on span "Environment" at bounding box center [105, 61] width 72 height 15
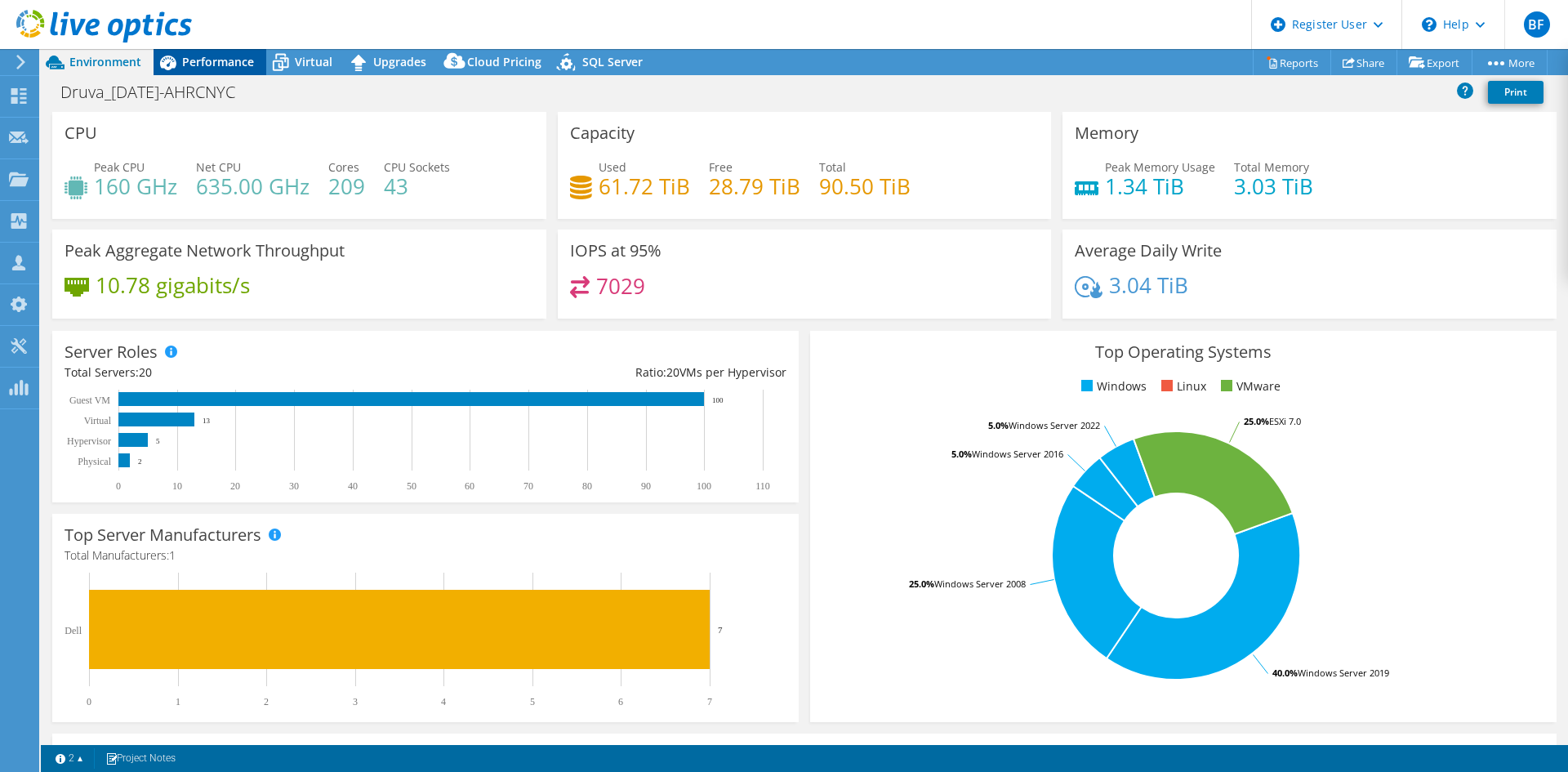
click at [199, 62] on span "Performance" at bounding box center [218, 61] width 72 height 15
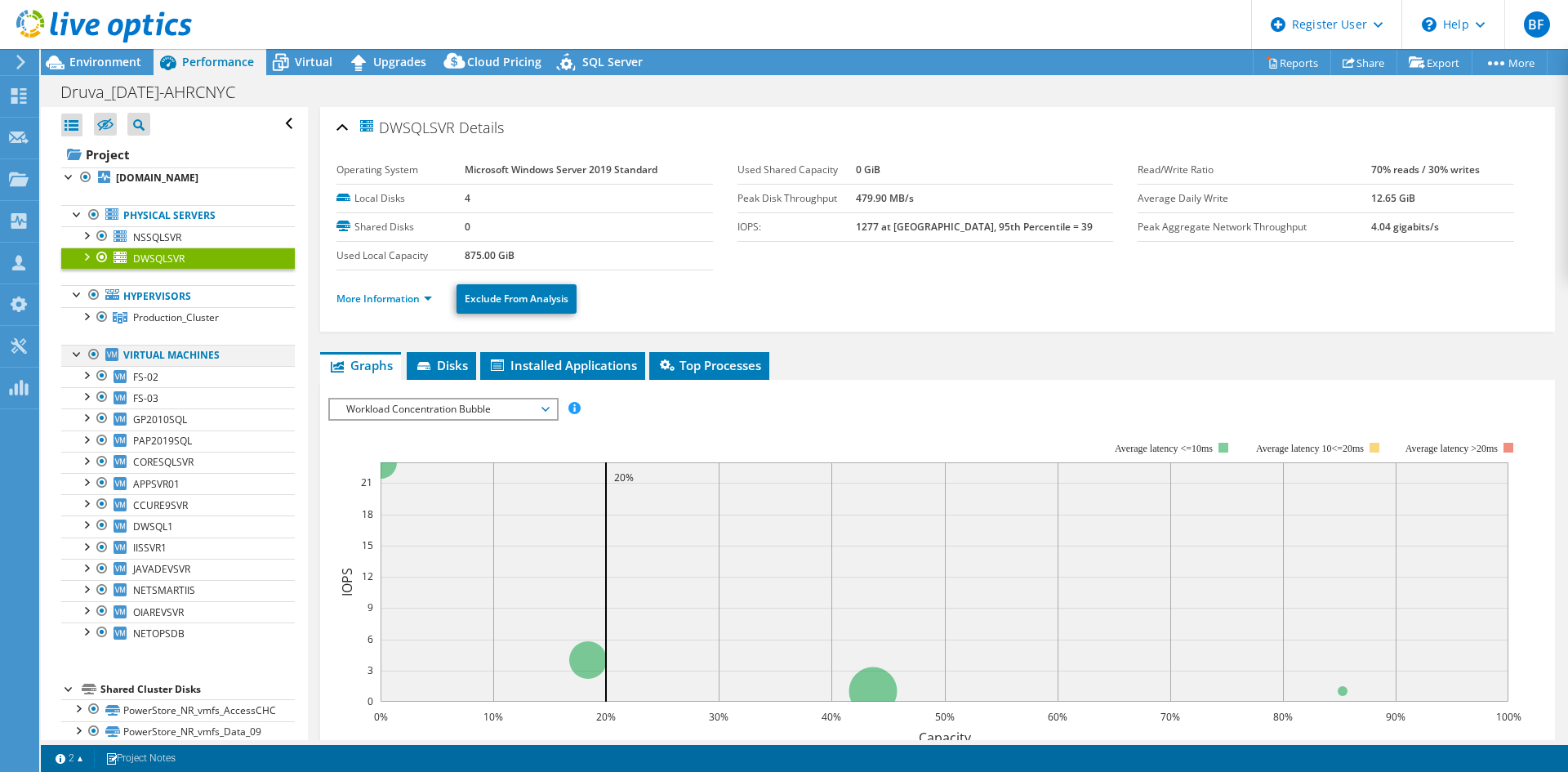
click at [73, 353] on div at bounding box center [77, 352] width 16 height 16
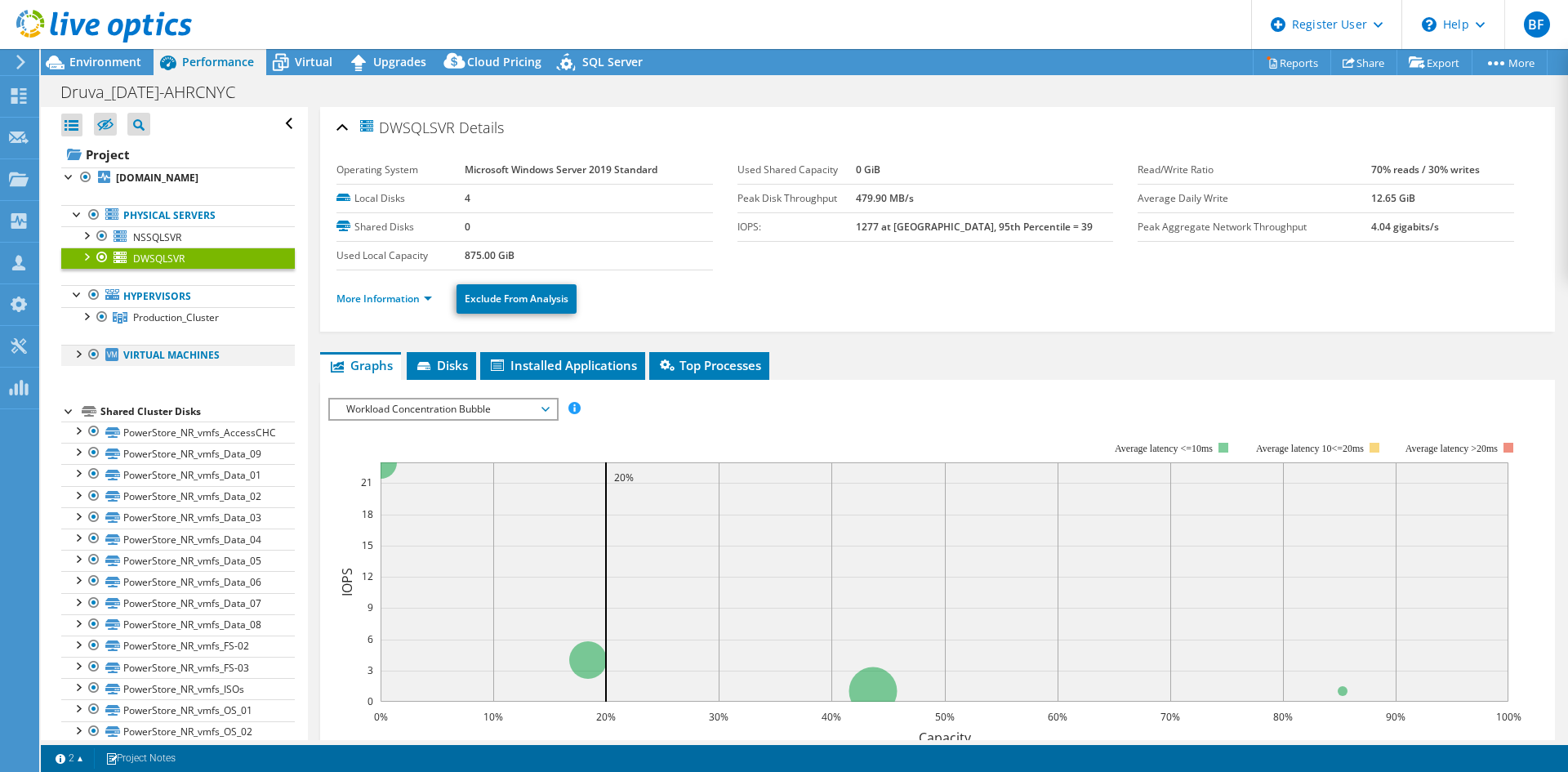
click at [73, 353] on div at bounding box center [77, 352] width 16 height 16
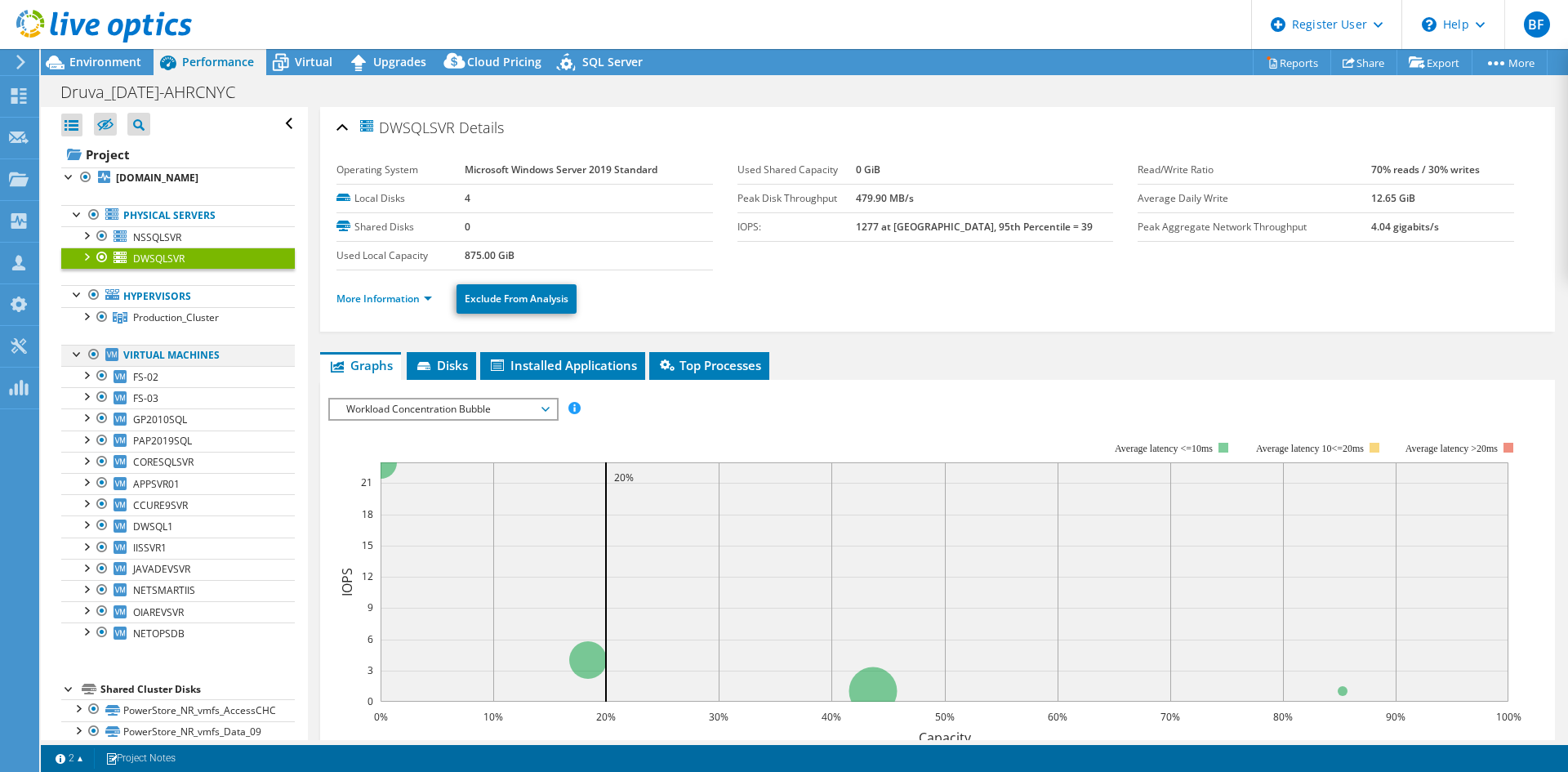
click at [92, 354] on div at bounding box center [93, 354] width 16 height 20
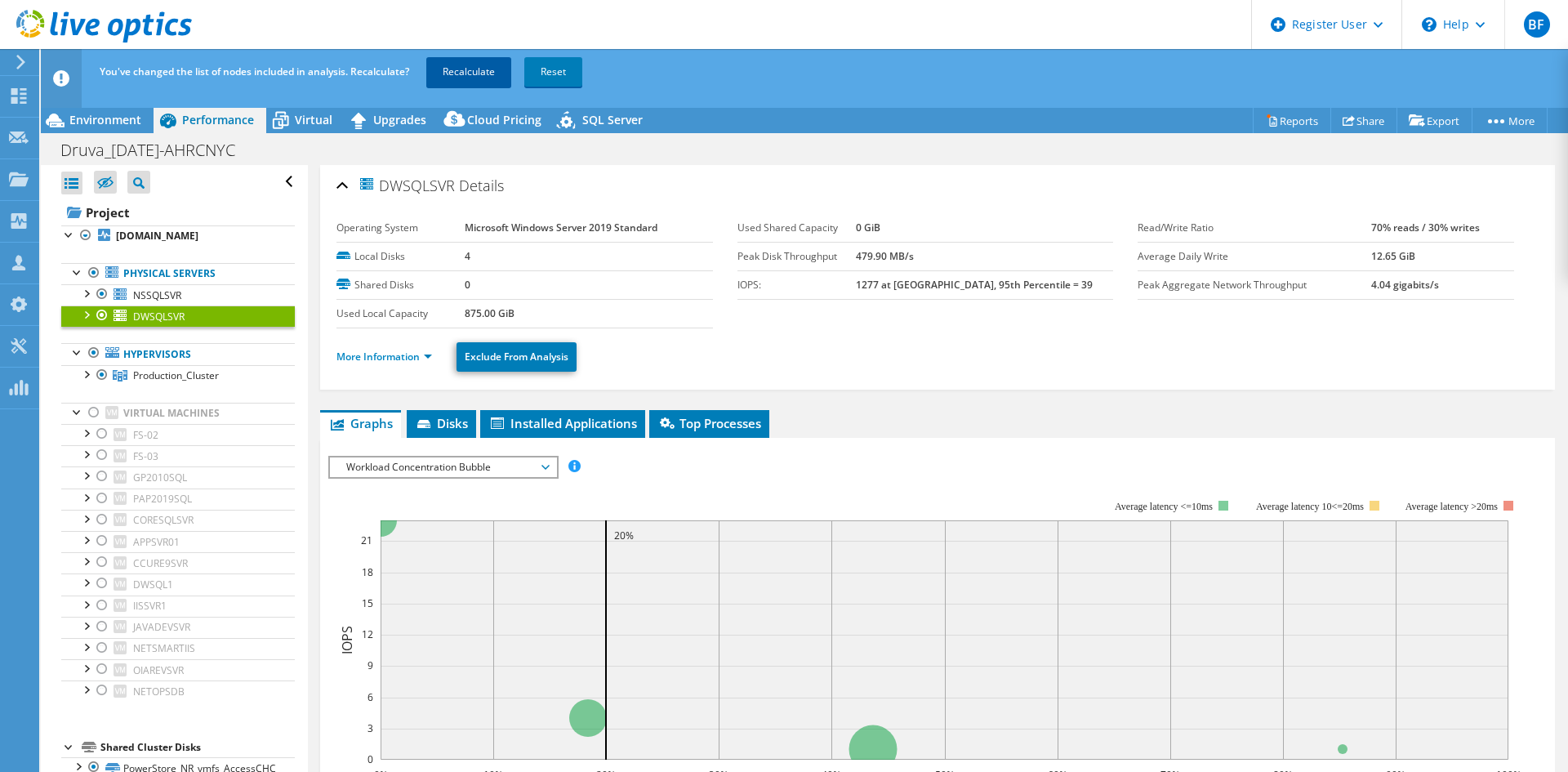
click at [472, 59] on link "Recalculate" at bounding box center [469, 71] width 85 height 30
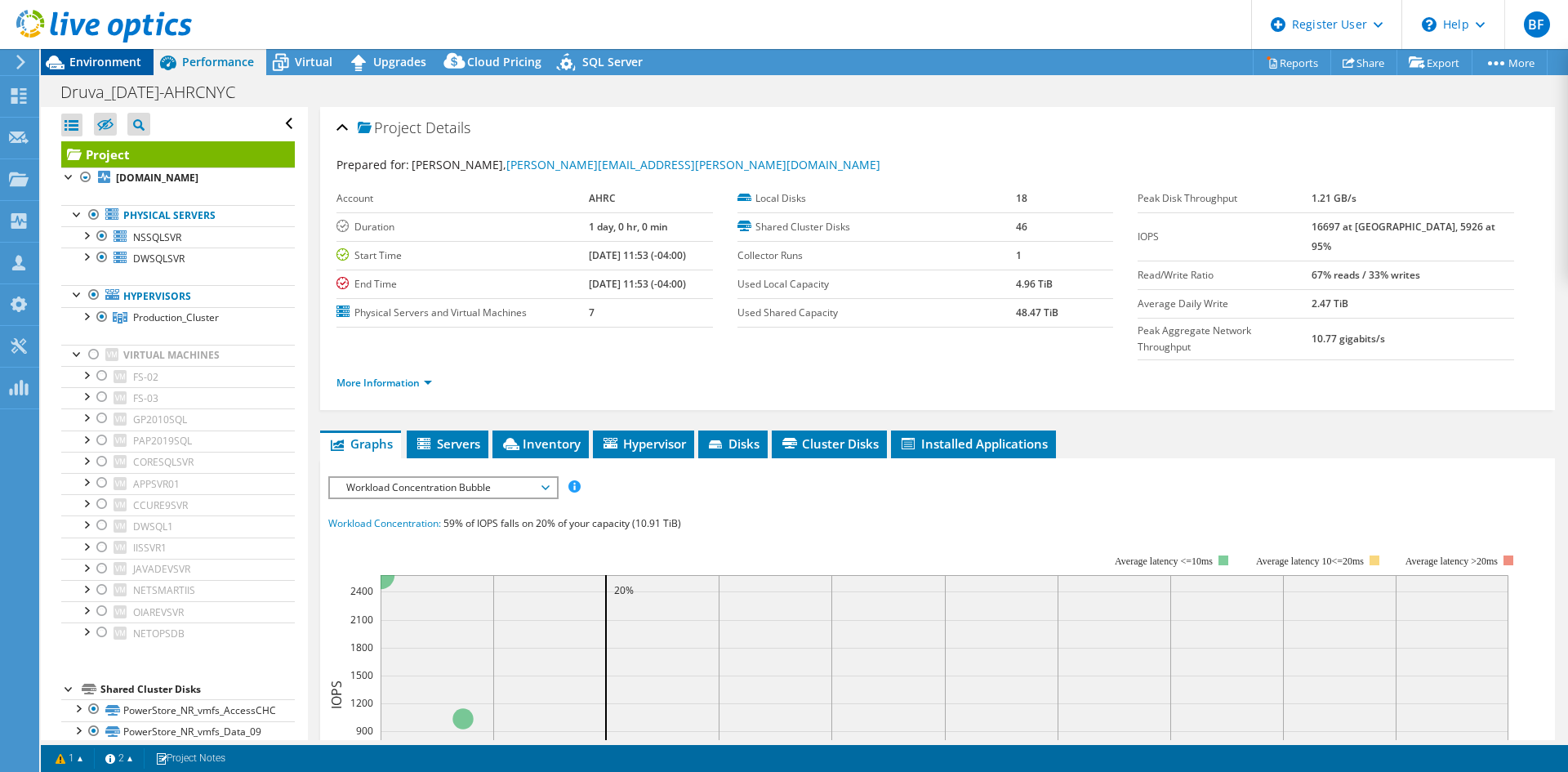
click at [98, 59] on span "Environment" at bounding box center [105, 61] width 72 height 15
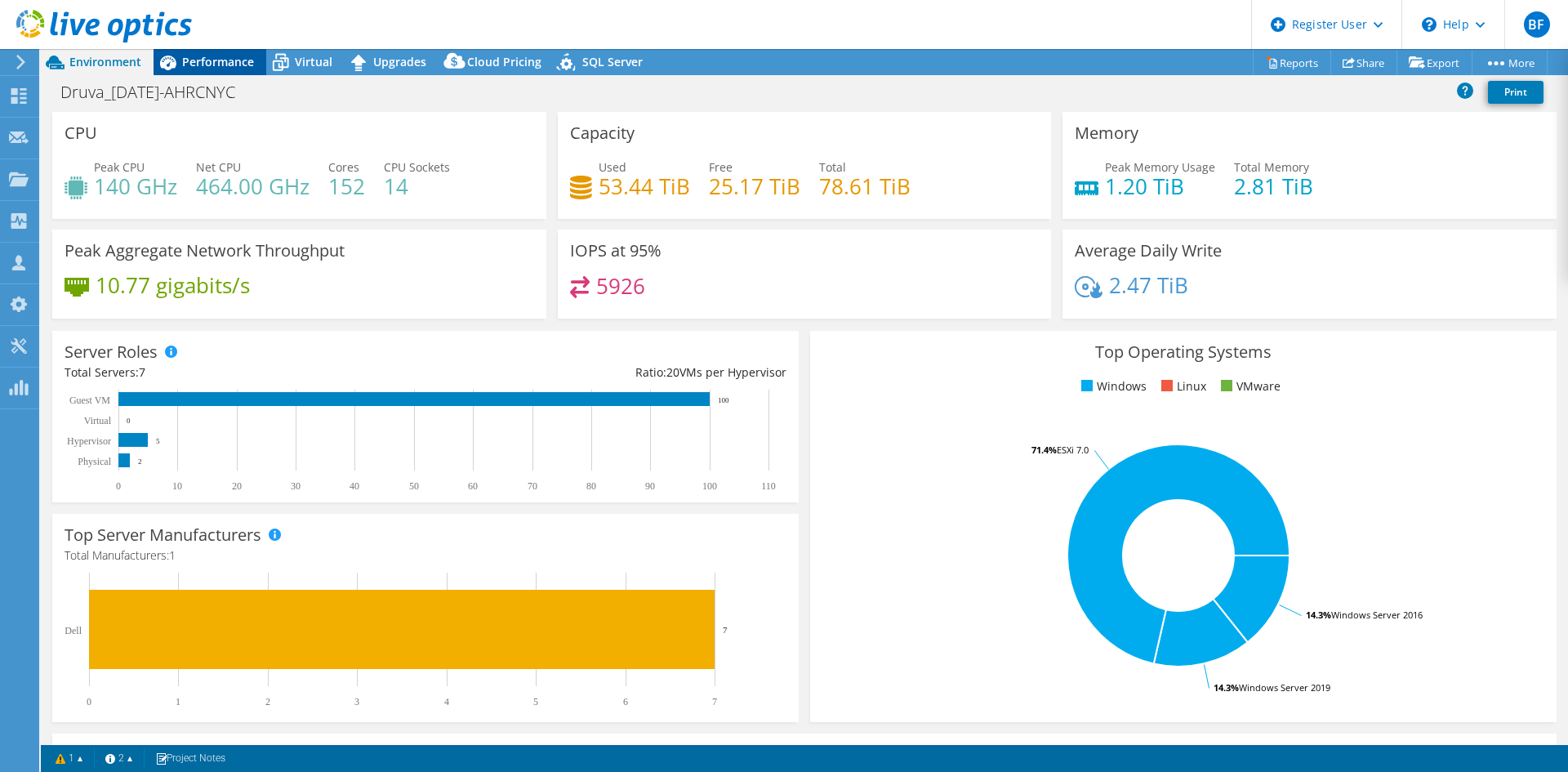
click at [210, 66] on span "Performance" at bounding box center [218, 61] width 72 height 15
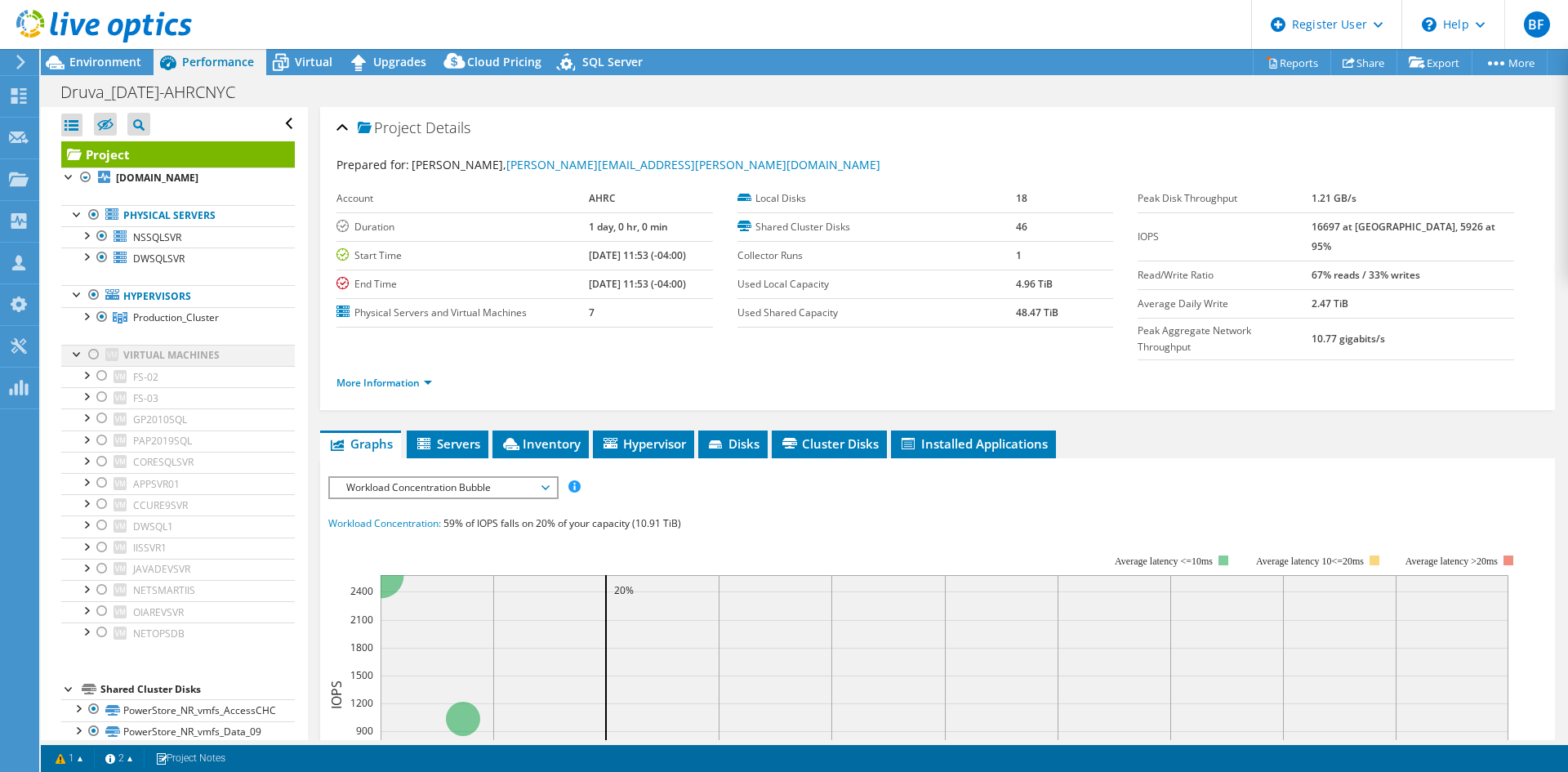
click at [90, 352] on div at bounding box center [93, 354] width 16 height 20
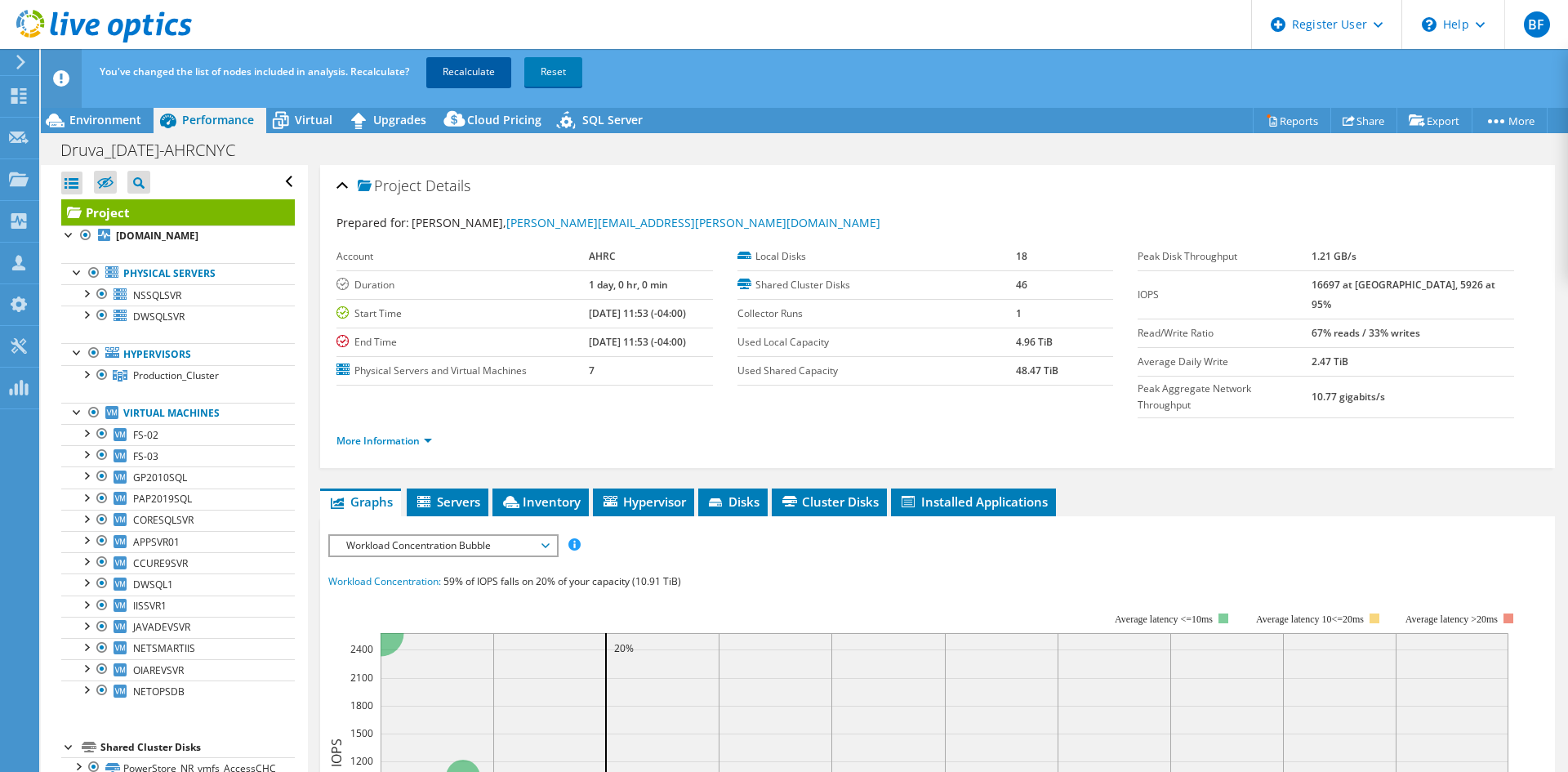
click at [463, 62] on link "Recalculate" at bounding box center [469, 71] width 85 height 30
